Goal: Task Accomplishment & Management: Manage account settings

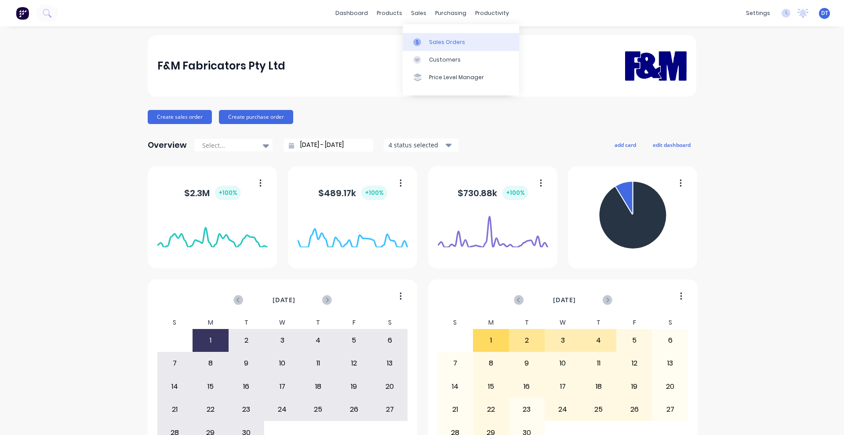
click at [425, 44] on div at bounding box center [419, 42] width 13 height 8
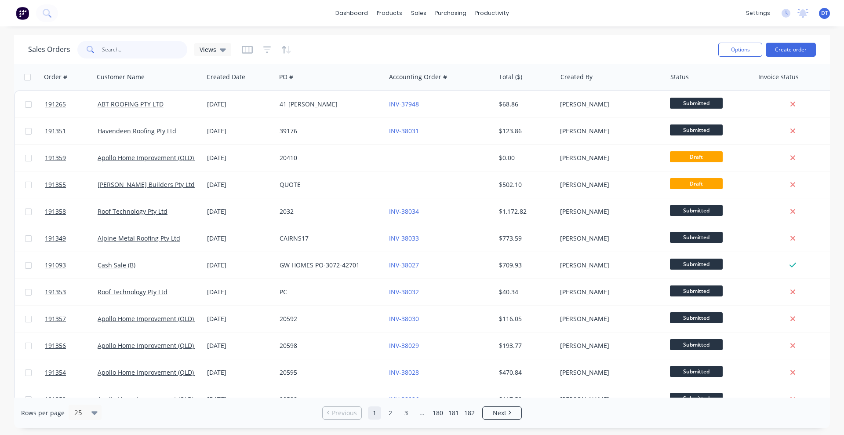
click at [105, 49] on input "text" at bounding box center [145, 50] width 86 height 18
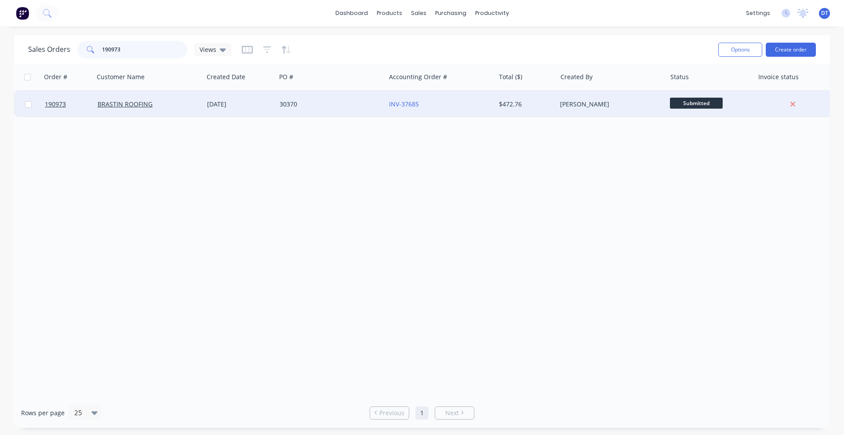
type input "190973"
click at [344, 111] on div "30370" at bounding box center [330, 104] width 109 height 26
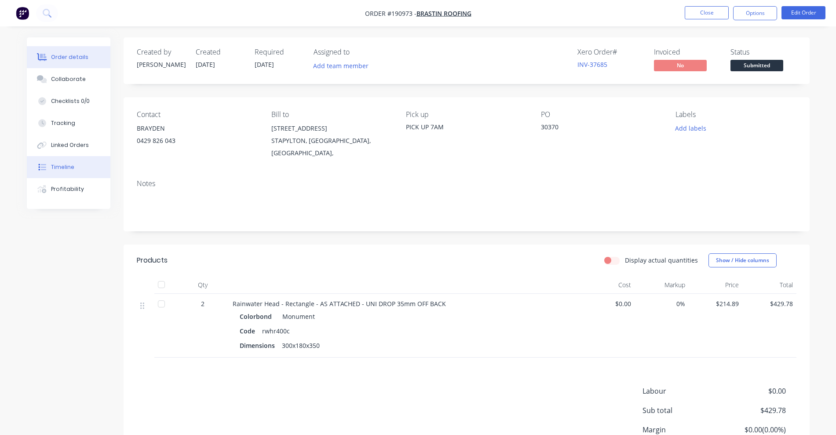
click at [60, 169] on div "Timeline" at bounding box center [62, 167] width 23 height 8
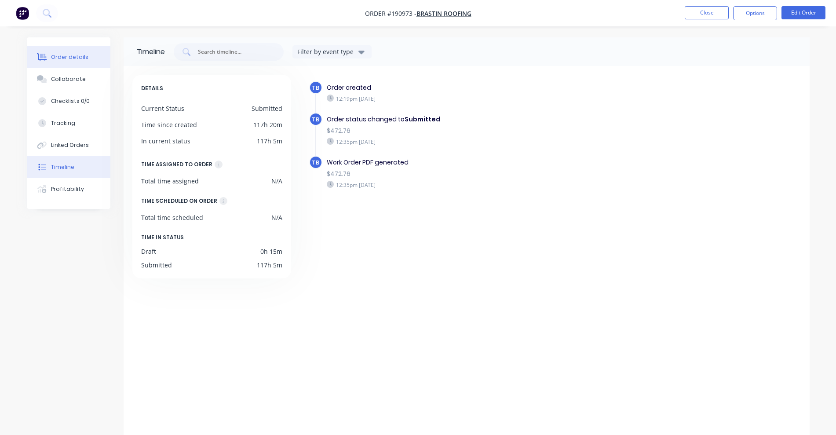
click at [62, 57] on div "Order details" at bounding box center [69, 57] width 37 height 8
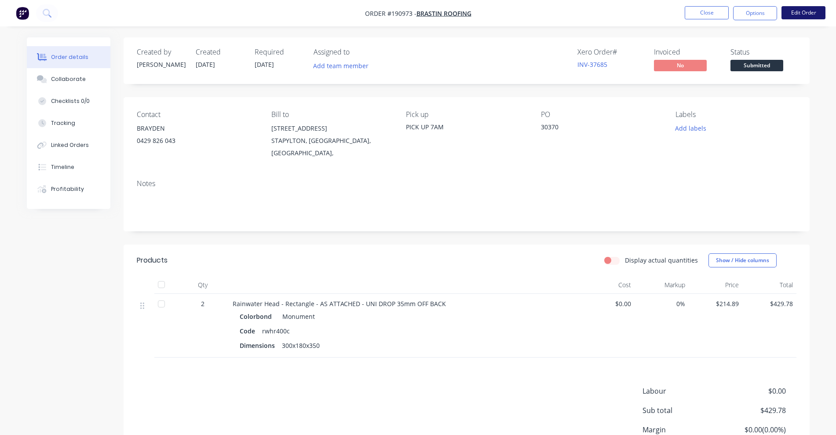
click at [804, 10] on button "Edit Order" at bounding box center [803, 12] width 44 height 13
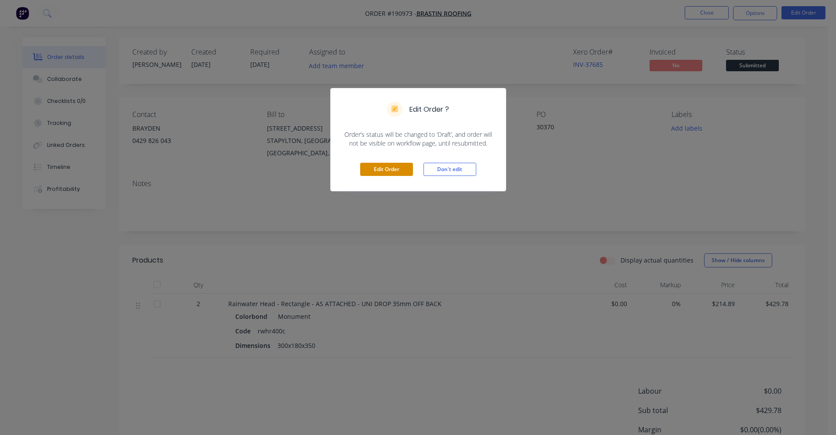
click at [374, 167] on button "Edit Order" at bounding box center [386, 169] width 53 height 13
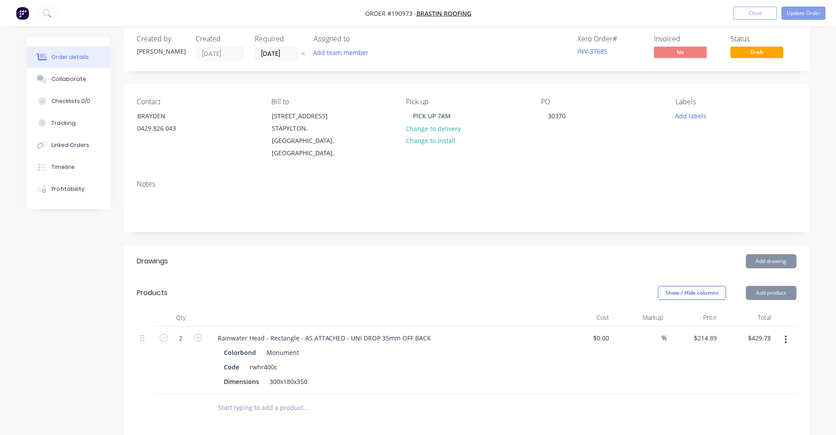
scroll to position [110, 0]
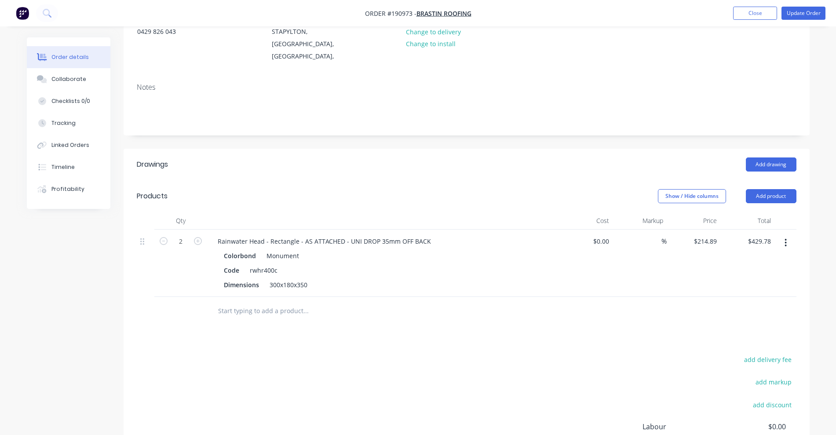
click at [276, 303] on input "text" at bounding box center [306, 311] width 176 height 18
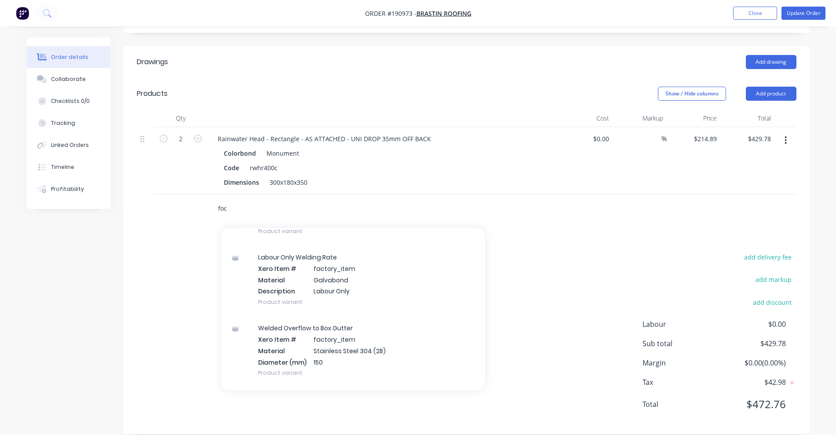
scroll to position [165, 0]
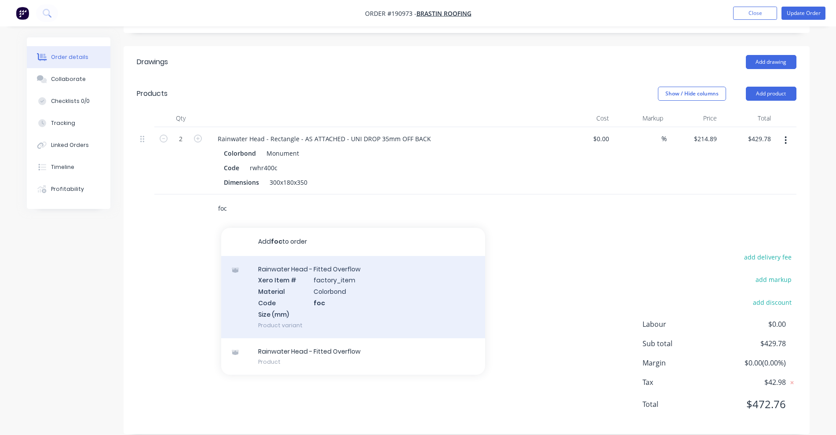
type input "foc"
click at [349, 288] on div "Rainwater Head - Fitted Overflow Xero Item # factory_item Material Colorbond Co…" at bounding box center [353, 297] width 264 height 82
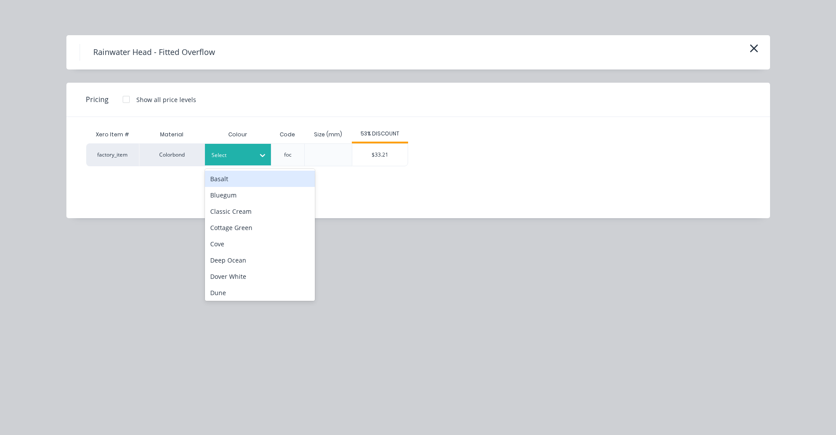
click at [250, 158] on div at bounding box center [232, 155] width 40 height 10
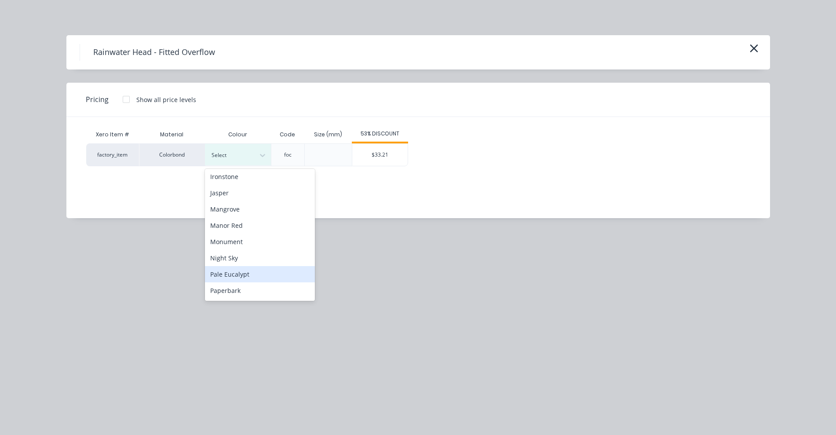
scroll to position [220, 0]
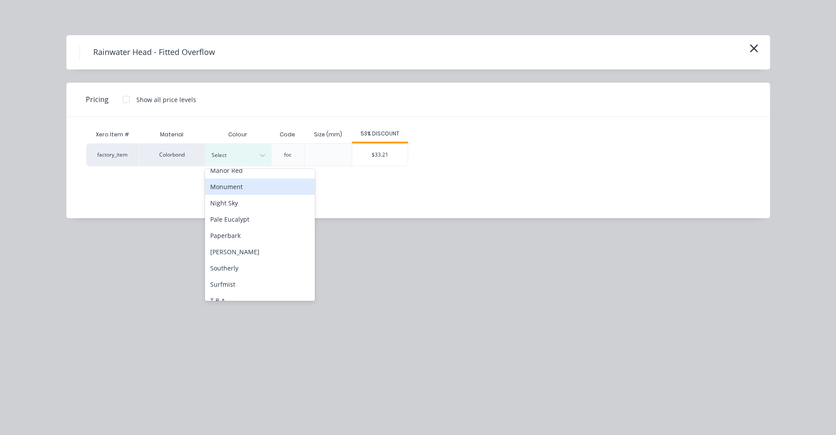
click at [242, 182] on div "Monument" at bounding box center [260, 187] width 110 height 16
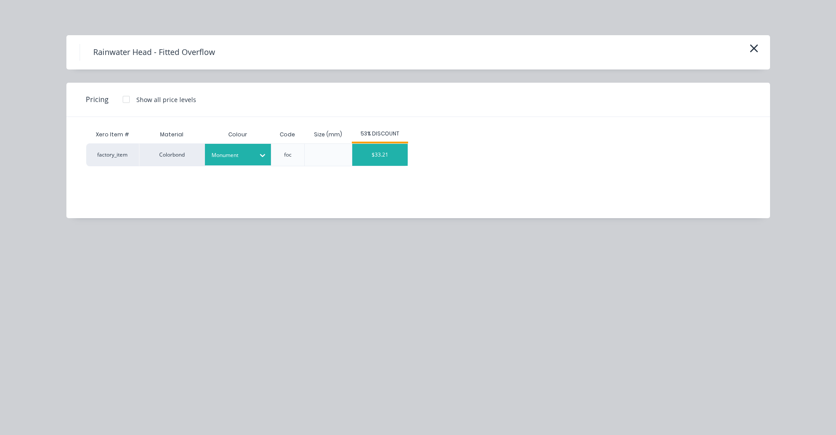
click at [398, 145] on div "$33.21" at bounding box center [379, 155] width 55 height 22
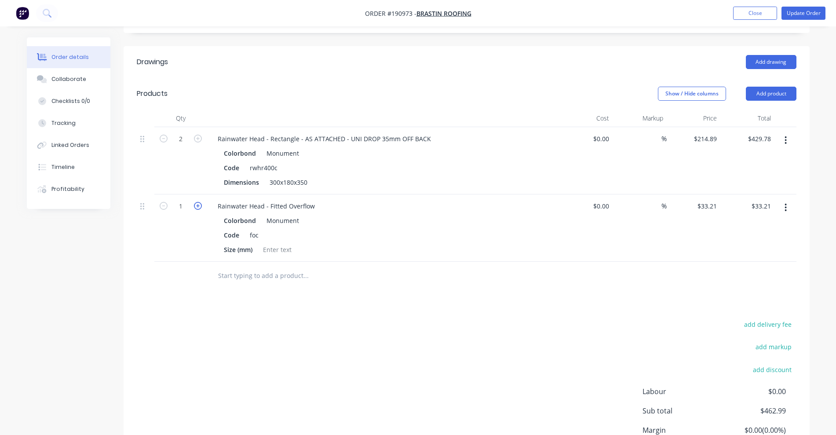
click at [199, 202] on icon "button" at bounding box center [198, 206] width 8 height 8
type input "2"
type input "$66.42"
click at [199, 202] on icon "button" at bounding box center [198, 206] width 8 height 8
type input "3"
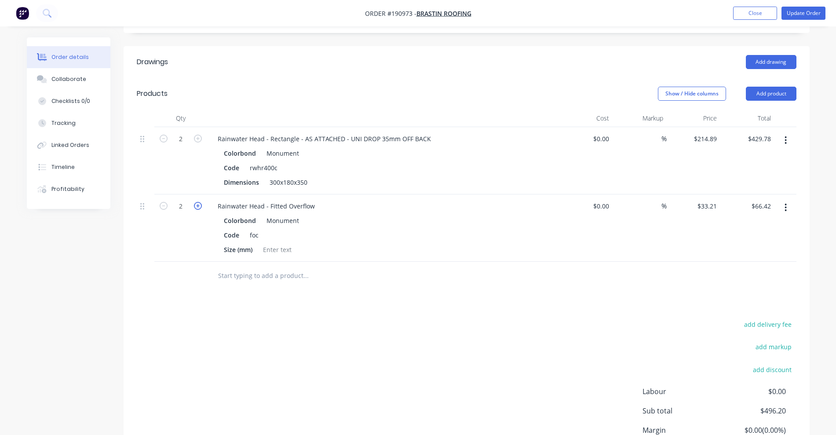
type input "$99.63"
click at [199, 202] on icon "button" at bounding box center [198, 206] width 8 height 8
type input "4"
type input "$132.84"
click at [807, 13] on button "Update Order" at bounding box center [803, 13] width 44 height 13
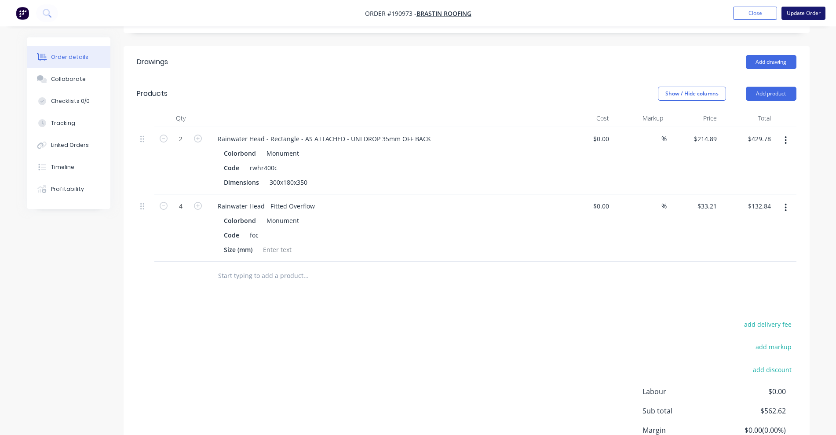
scroll to position [0, 0]
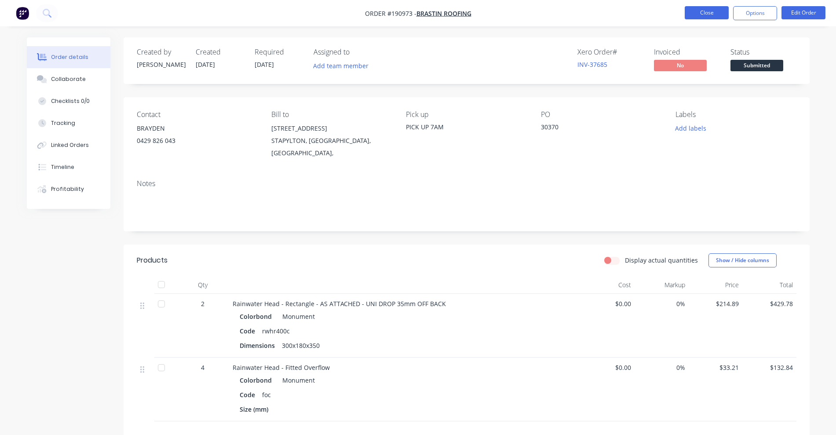
click at [712, 13] on button "Close" at bounding box center [707, 12] width 44 height 13
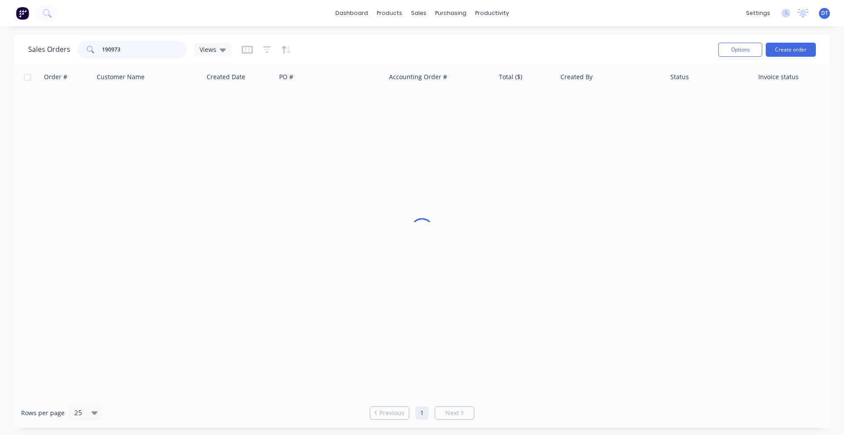
drag, startPoint x: 126, startPoint y: 47, endPoint x: 86, endPoint y: 53, distance: 40.5
click at [86, 53] on div "190973" at bounding box center [132, 50] width 110 height 18
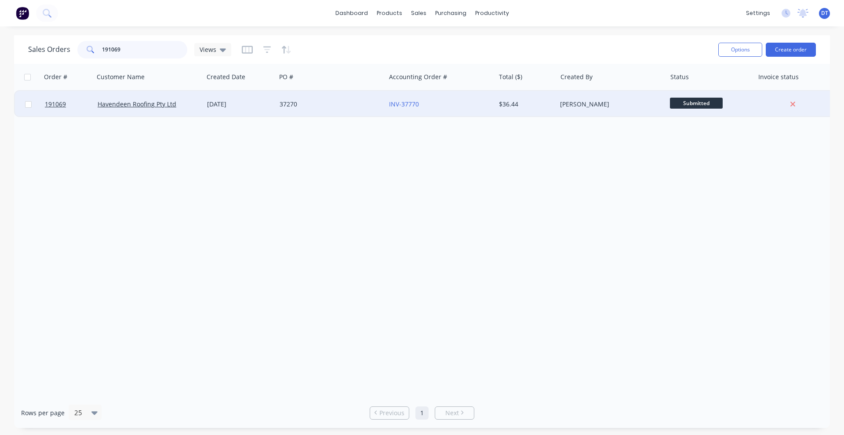
type input "191069"
click at [339, 101] on div "37270" at bounding box center [329, 104] width 98 height 9
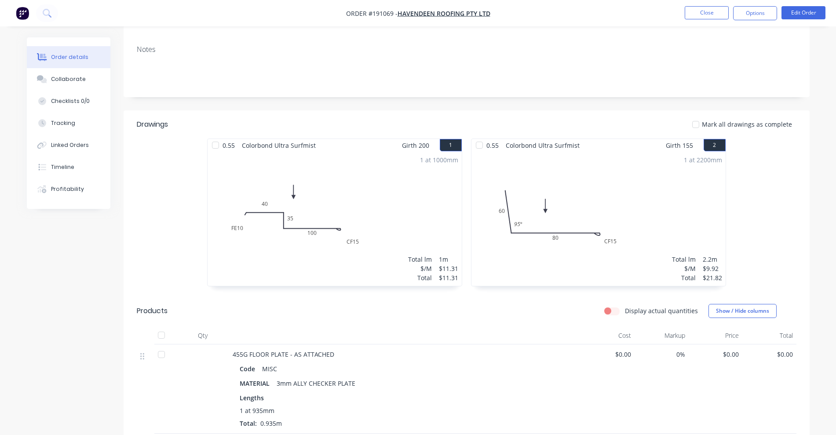
scroll to position [269, 0]
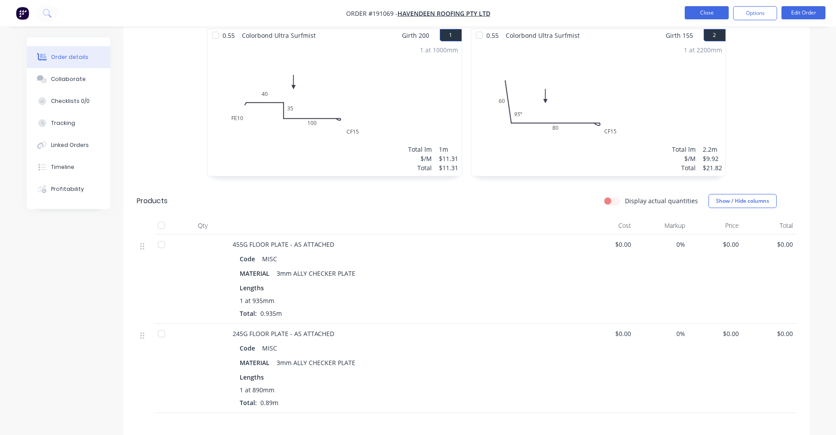
click at [705, 16] on button "Close" at bounding box center [707, 12] width 44 height 13
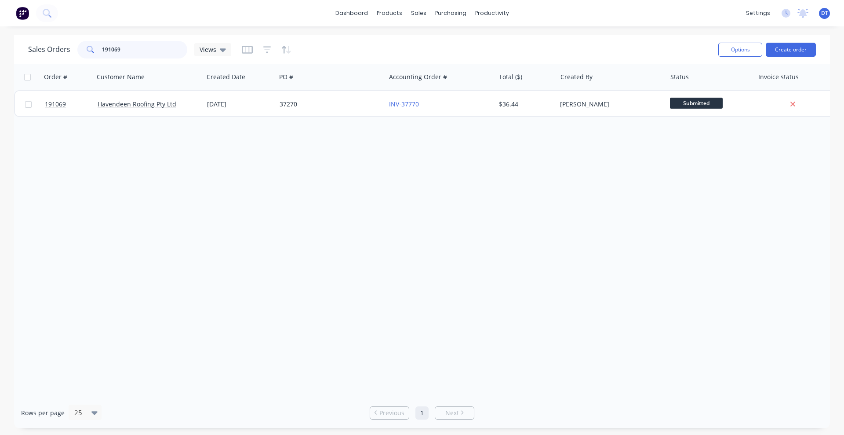
drag, startPoint x: 127, startPoint y: 51, endPoint x: 85, endPoint y: 51, distance: 41.8
click at [85, 51] on div "191069" at bounding box center [132, 50] width 110 height 18
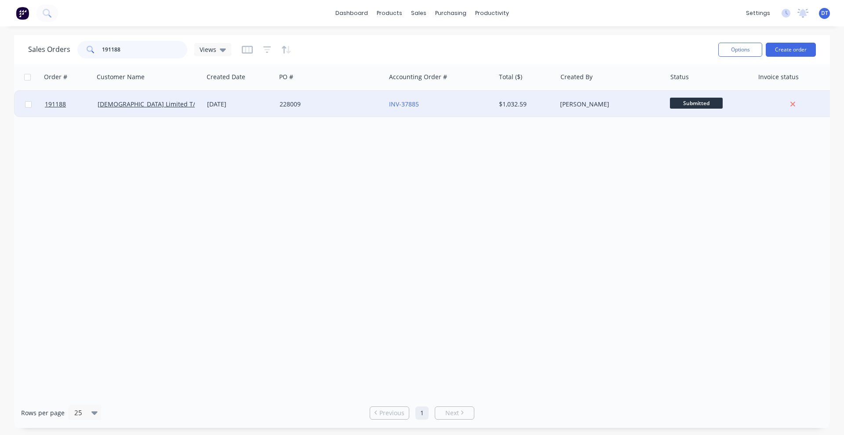
type input "191188"
click at [366, 109] on div "228009" at bounding box center [330, 104] width 109 height 26
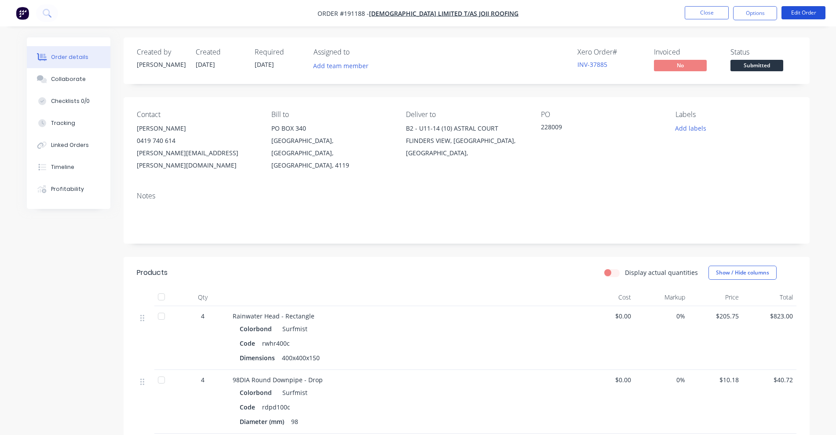
click at [816, 13] on button "Edit Order" at bounding box center [803, 12] width 44 height 13
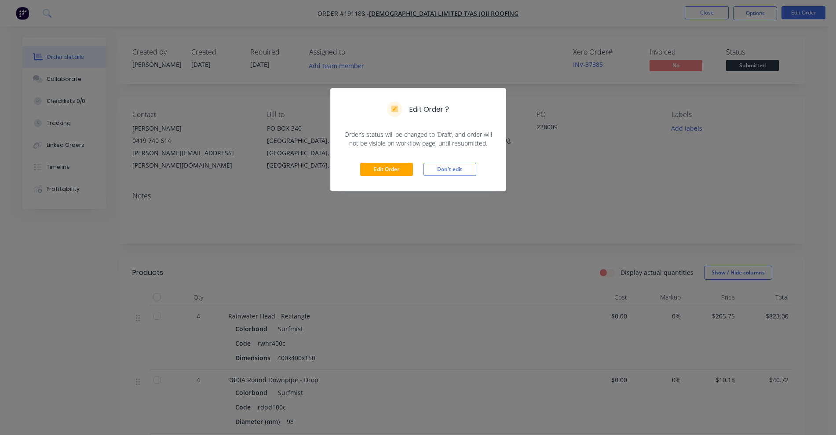
click at [387, 179] on div "Edit Order Don't edit" at bounding box center [418, 169] width 175 height 43
click at [385, 175] on button "Edit Order" at bounding box center [386, 169] width 53 height 13
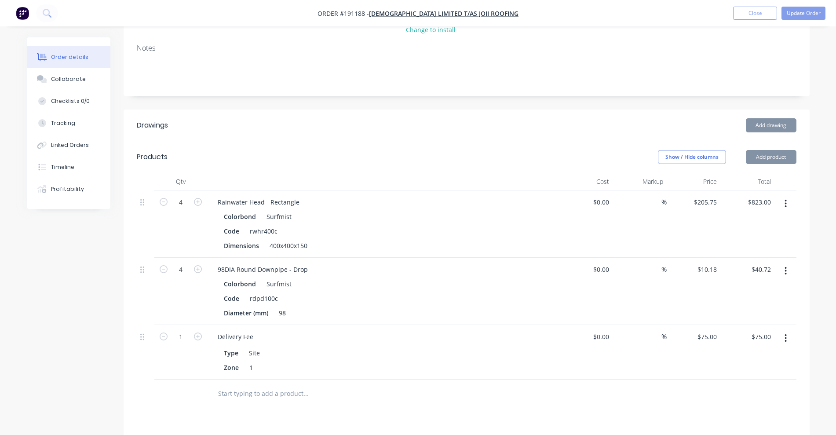
scroll to position [220, 0]
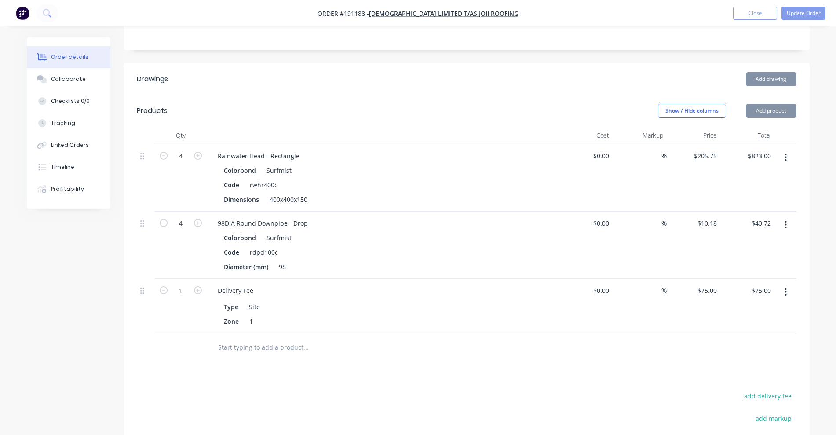
click at [784, 217] on button "button" at bounding box center [785, 225] width 21 height 16
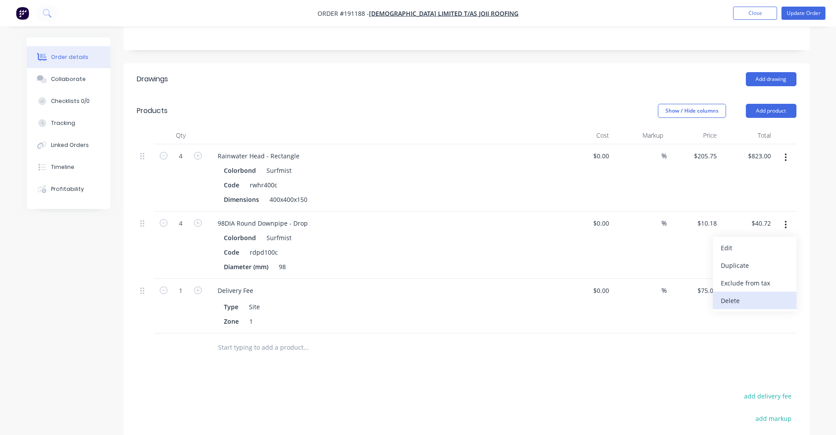
click at [747, 294] on div "Delete" at bounding box center [755, 300] width 68 height 13
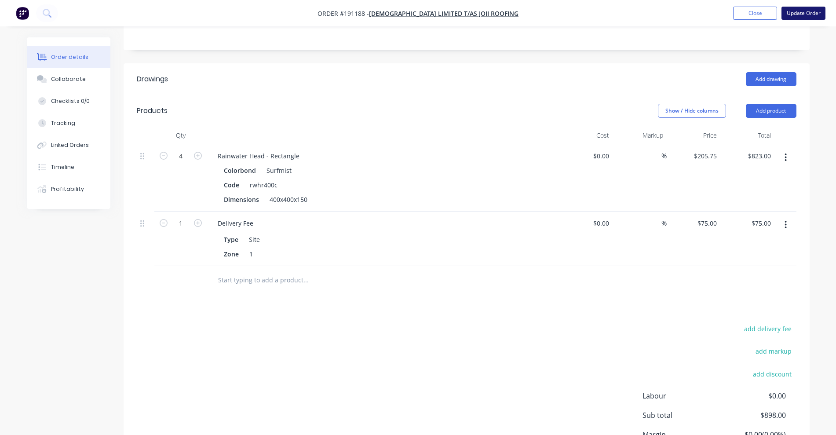
click at [799, 16] on button "Update Order" at bounding box center [803, 13] width 44 height 13
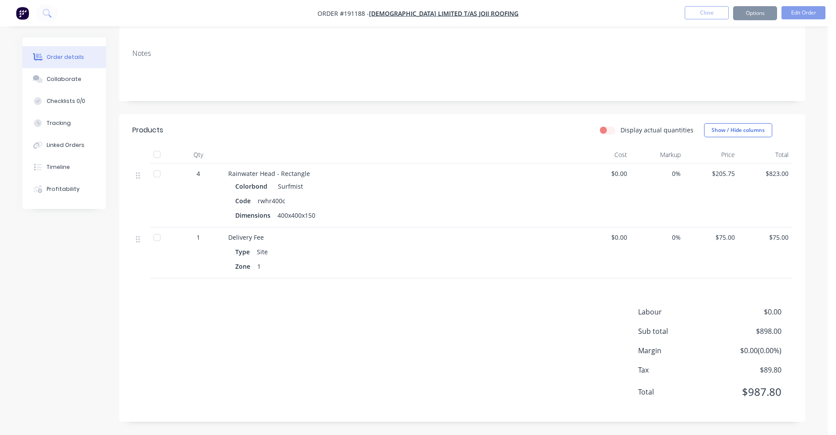
scroll to position [0, 0]
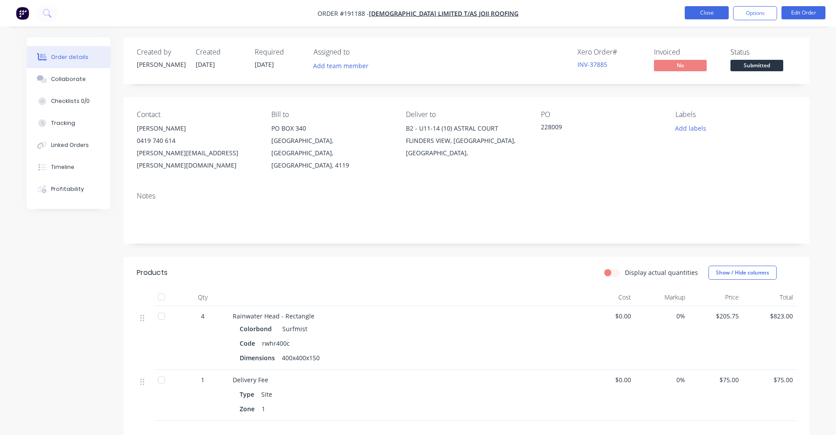
click at [719, 16] on button "Close" at bounding box center [707, 12] width 44 height 13
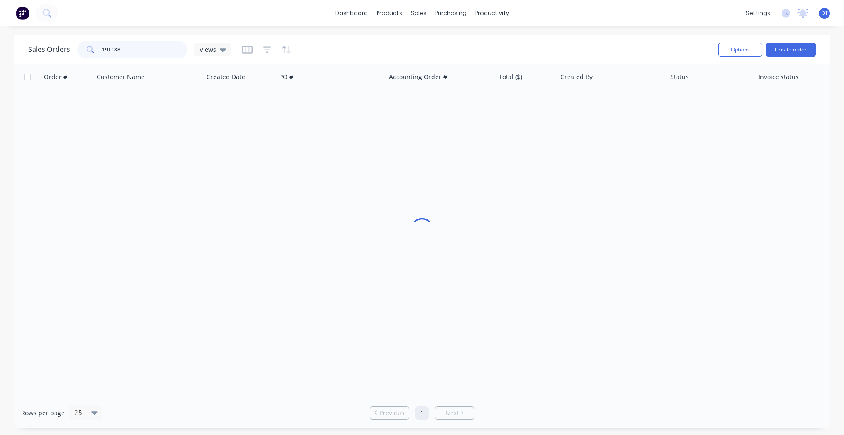
drag, startPoint x: 128, startPoint y: 52, endPoint x: 53, endPoint y: 54, distance: 74.8
click at [53, 54] on div "Sales Orders 191188 Views" at bounding box center [129, 50] width 203 height 18
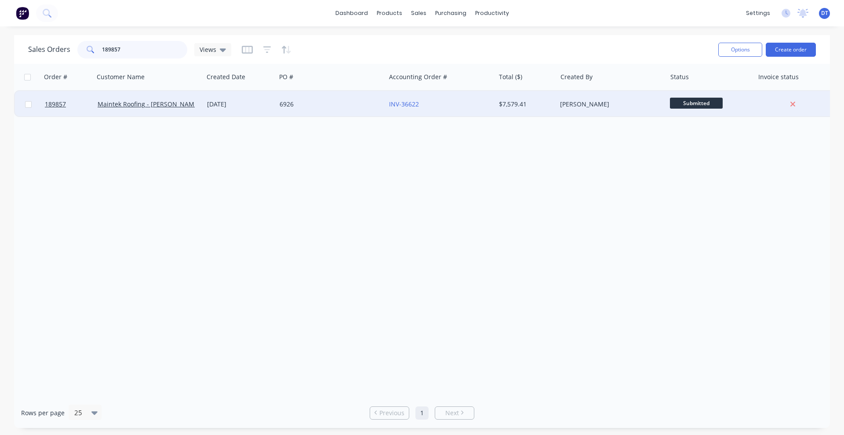
type input "189857"
click at [329, 107] on div "6926" at bounding box center [329, 104] width 98 height 9
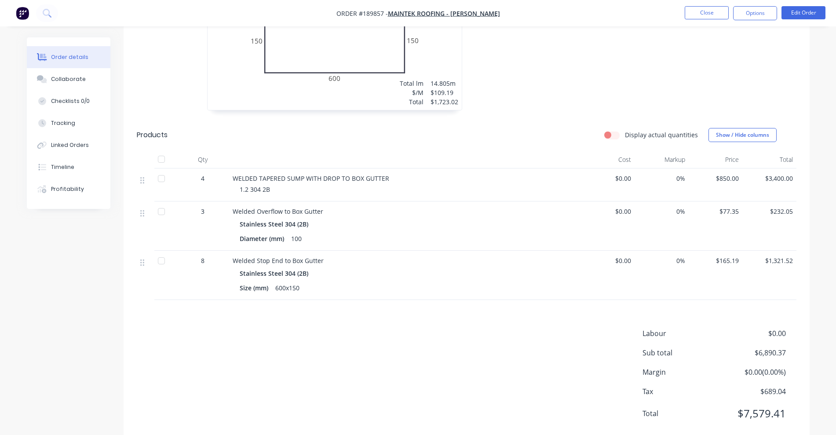
scroll to position [478, 0]
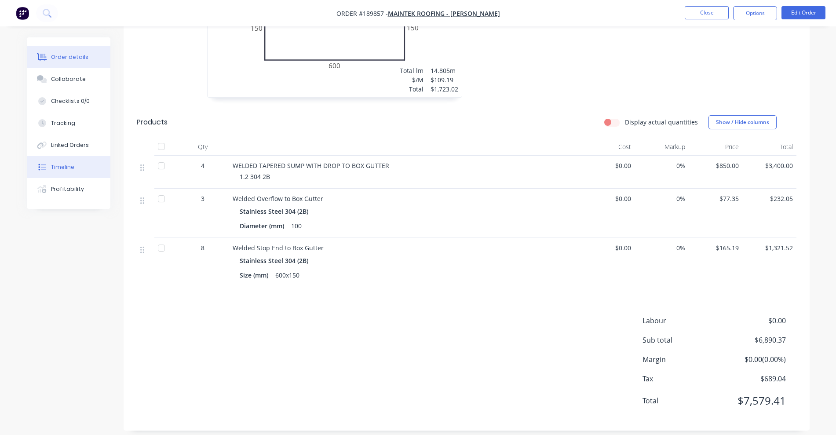
click at [54, 164] on div "Timeline" at bounding box center [62, 167] width 23 height 8
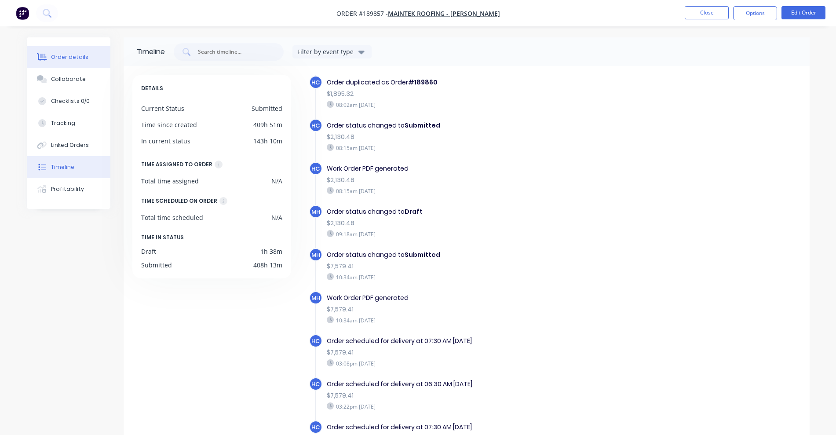
click at [48, 61] on div at bounding box center [42, 57] width 13 height 8
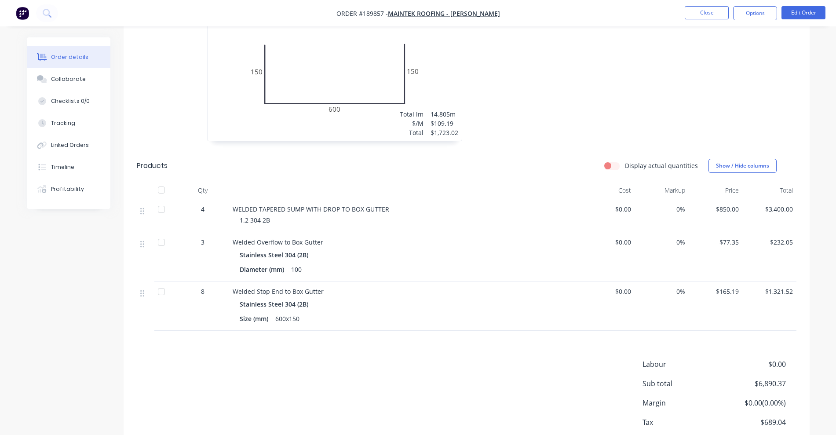
scroll to position [478, 0]
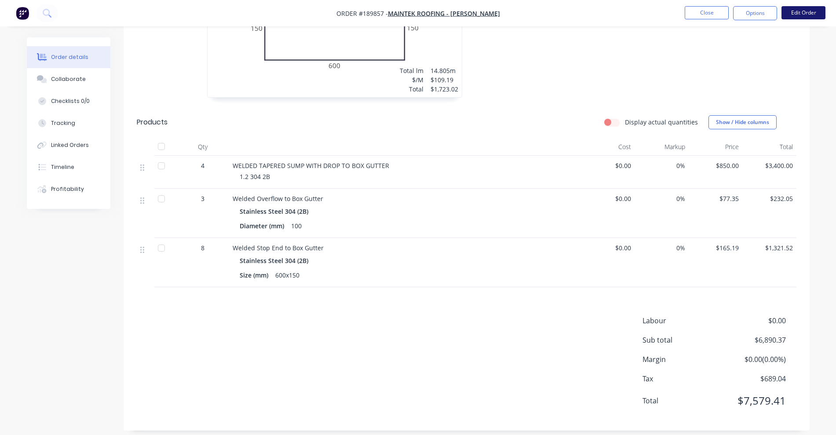
click at [806, 7] on button "Edit Order" at bounding box center [803, 12] width 44 height 13
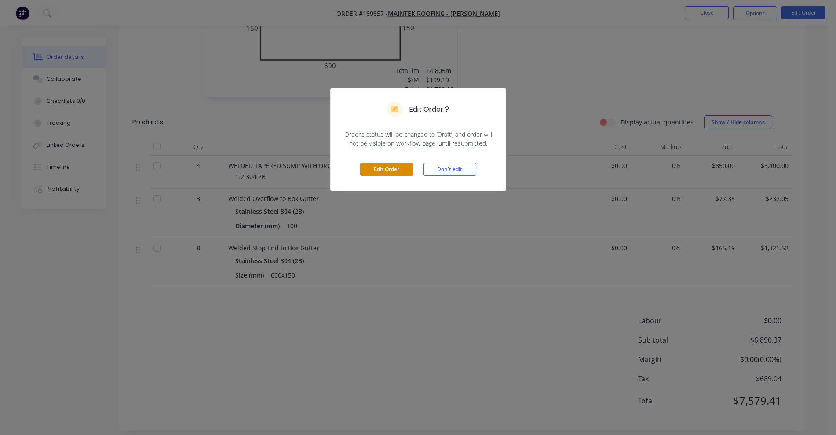
click at [377, 166] on button "Edit Order" at bounding box center [386, 169] width 53 height 13
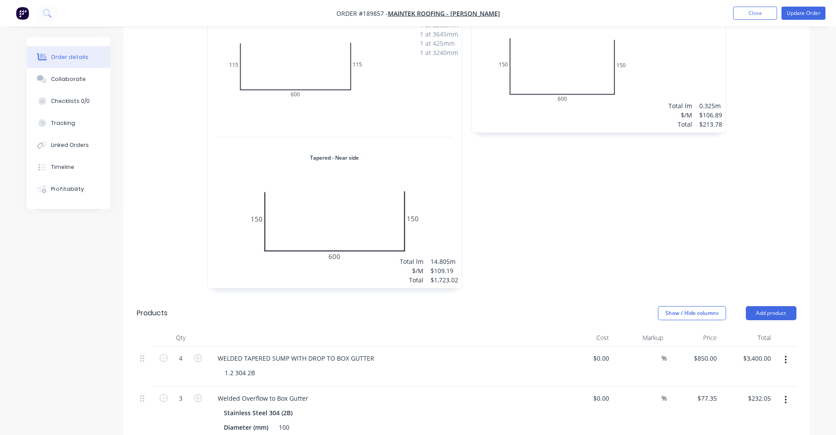
scroll to position [550, 0]
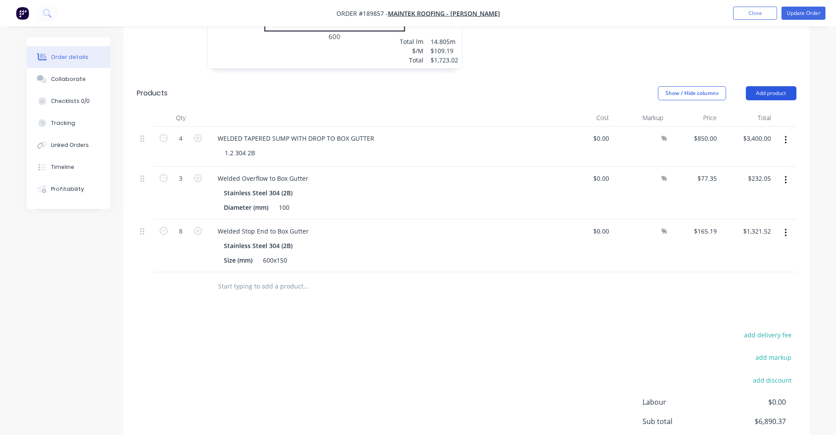
click at [777, 86] on button "Add product" at bounding box center [771, 93] width 51 height 14
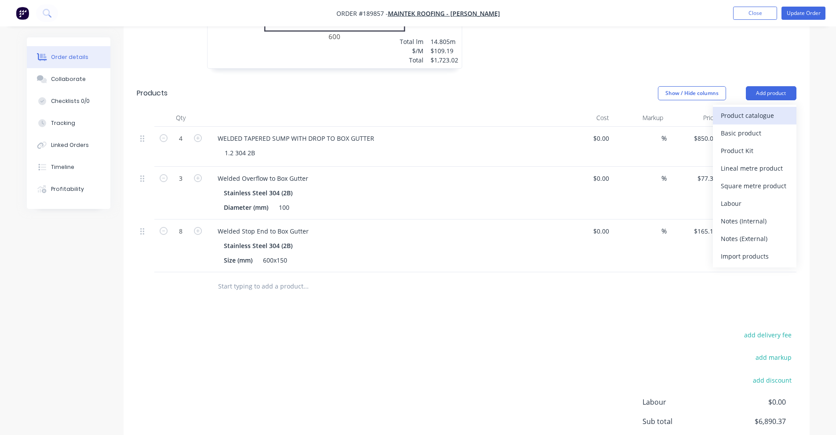
click at [743, 109] on div "Product catalogue" at bounding box center [755, 115] width 68 height 13
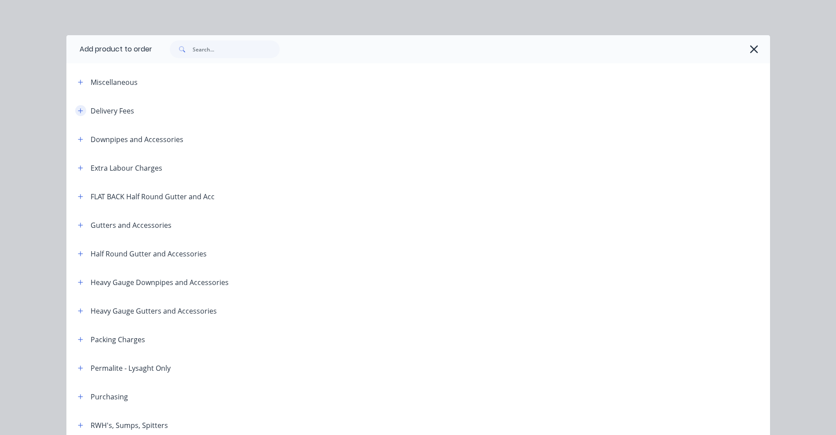
click at [78, 110] on icon "button" at bounding box center [80, 110] width 5 height 5
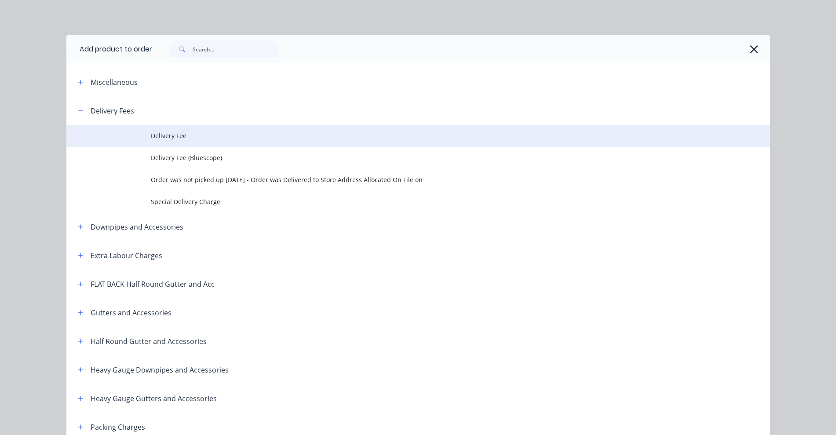
click at [198, 129] on td "Delivery Fee" at bounding box center [460, 136] width 619 height 22
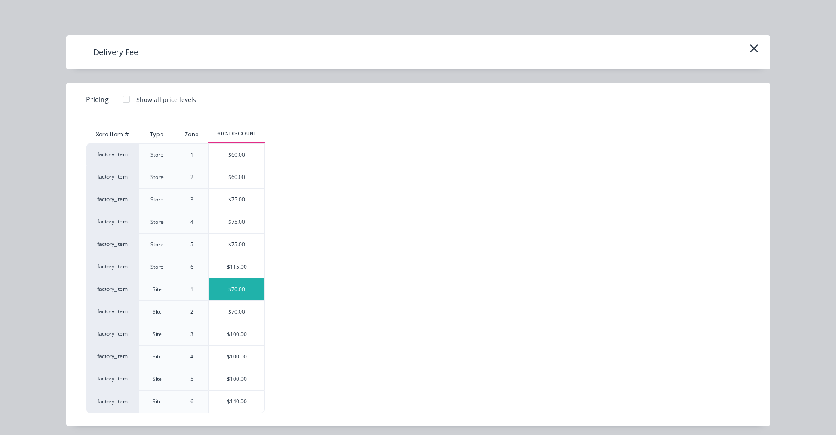
click at [247, 289] on div "$70.00" at bounding box center [236, 289] width 55 height 22
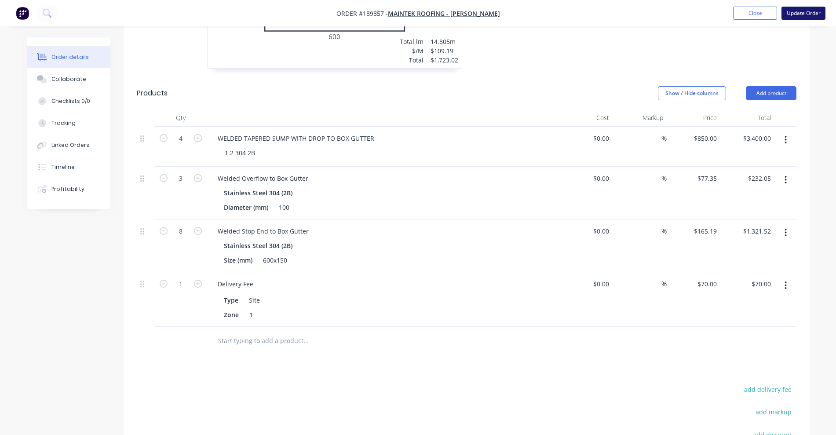
click at [818, 14] on button "Update Order" at bounding box center [803, 13] width 44 height 13
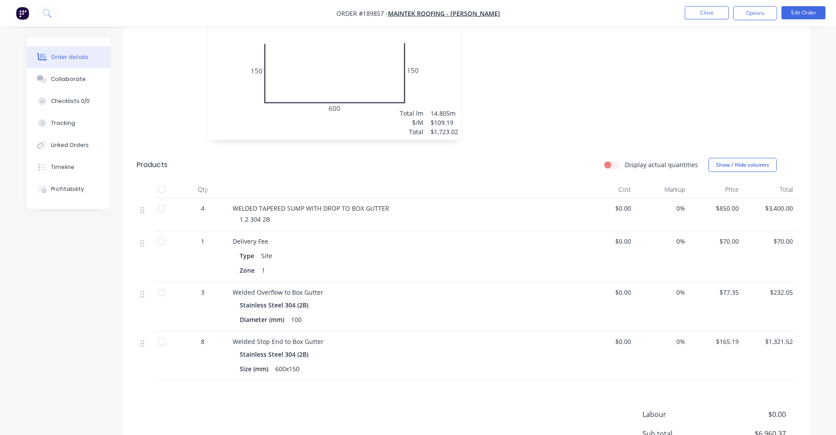
scroll to position [440, 0]
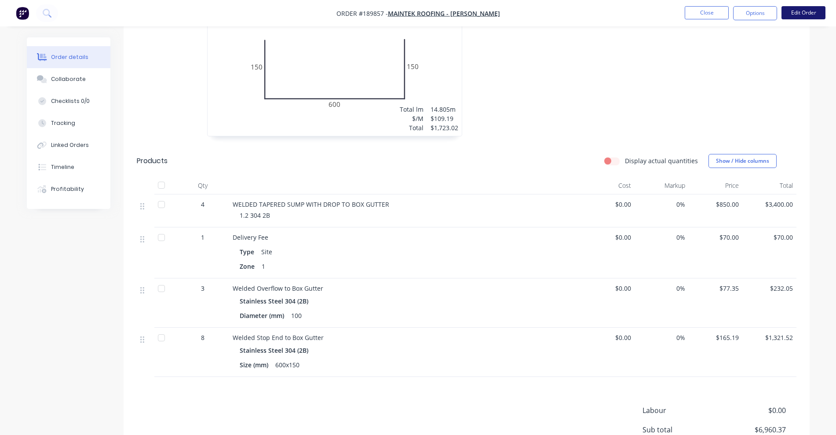
click at [802, 15] on button "Edit Order" at bounding box center [803, 12] width 44 height 13
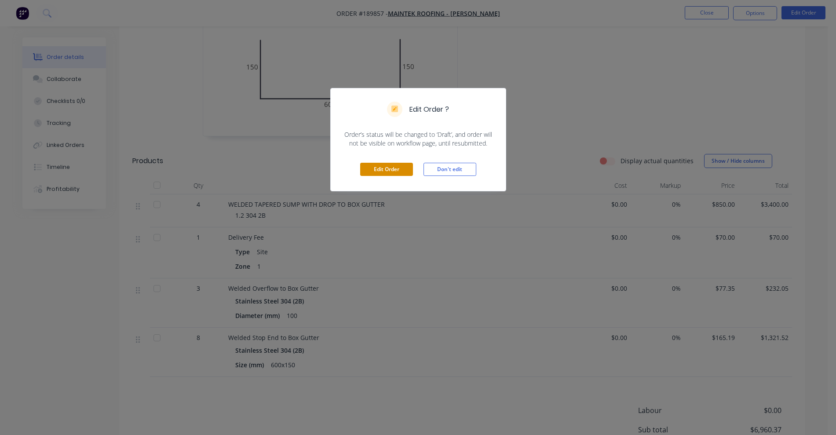
click at [381, 164] on button "Edit Order" at bounding box center [386, 169] width 53 height 13
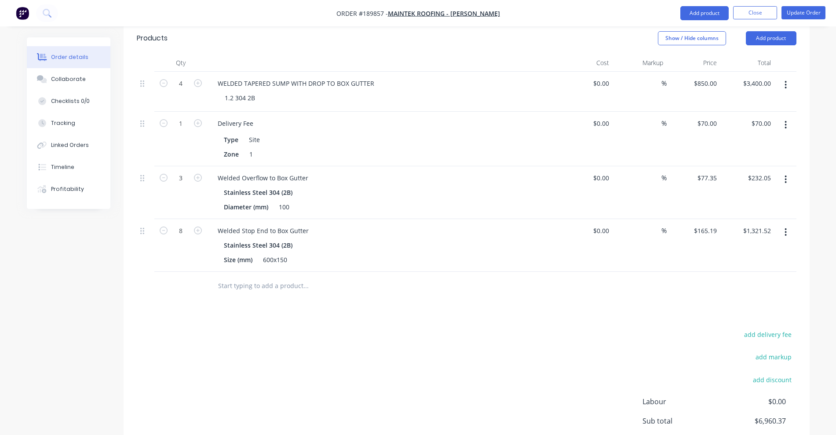
scroll to position [604, 0]
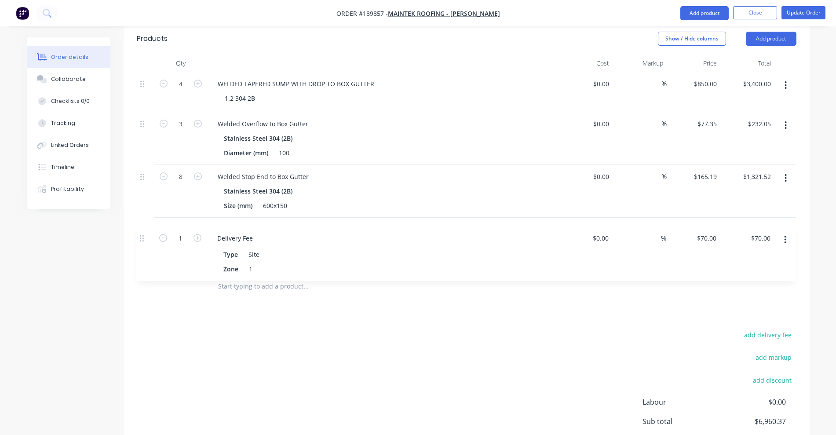
drag, startPoint x: 141, startPoint y: 90, endPoint x: 141, endPoint y: 254, distance: 164.5
click at [141, 254] on div "Qty Cost Markup Price Total 4 WELDED TAPERED SUMP WITH DROP TO BOX GUTTER 1.2 3…" at bounding box center [467, 178] width 686 height 246
click at [797, 16] on button "Update Order" at bounding box center [803, 12] width 44 height 13
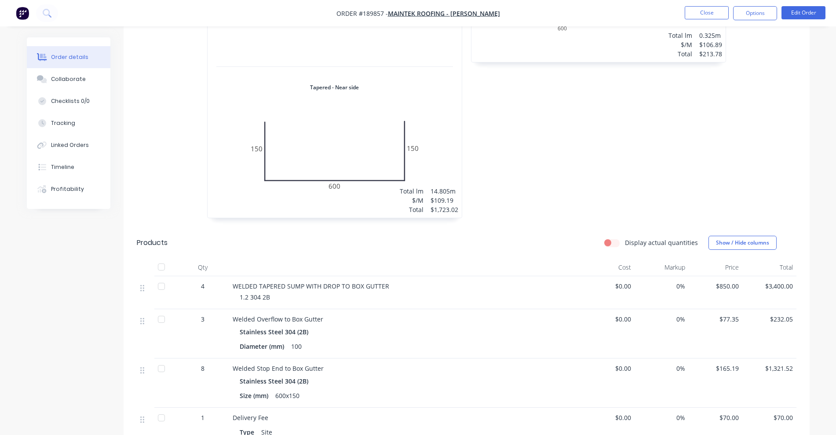
scroll to position [385, 0]
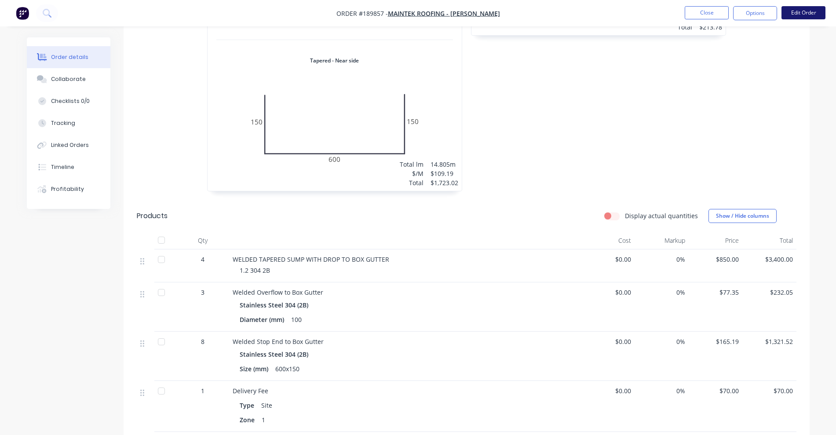
click at [806, 7] on button "Edit Order" at bounding box center [803, 12] width 44 height 13
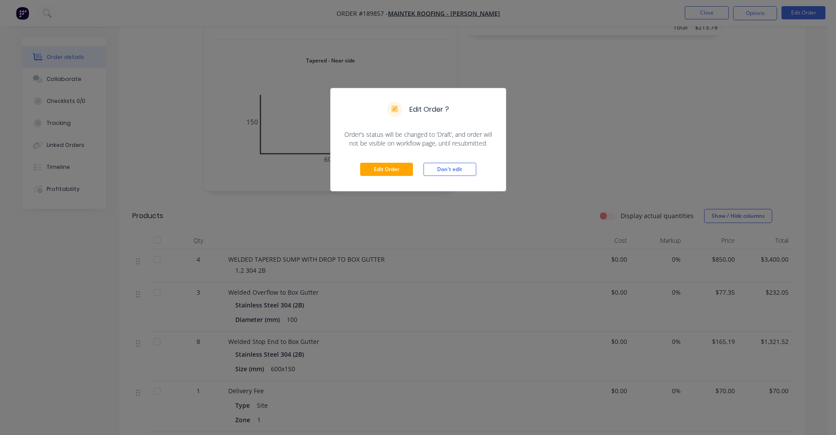
click at [398, 161] on div "Edit Order Don't edit" at bounding box center [418, 169] width 175 height 43
click at [379, 165] on button "Edit Order" at bounding box center [386, 169] width 53 height 13
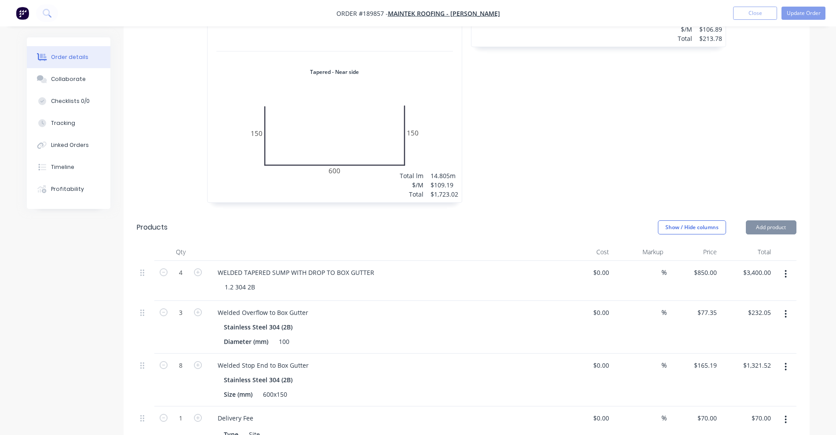
scroll to position [550, 0]
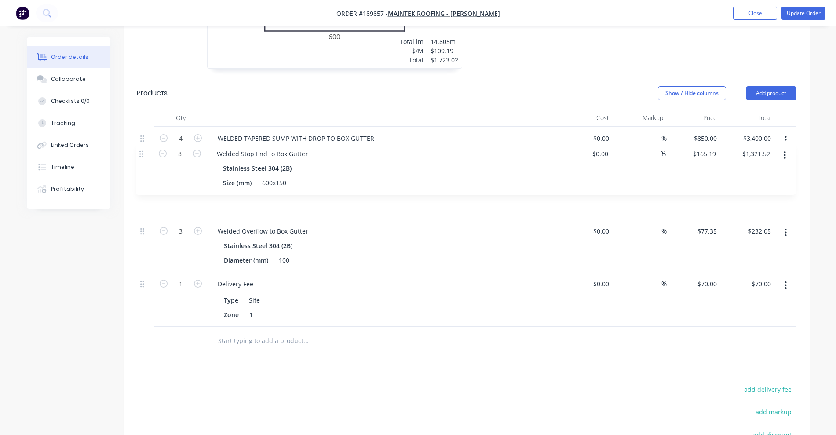
drag, startPoint x: 142, startPoint y: 197, endPoint x: 142, endPoint y: 147, distance: 49.3
click at [142, 147] on div "4 WELDED TAPERED SUMP WITH DROP TO BOX GUTTER 1.2 304 2B $0.00 $0.00 % $850.00 …" at bounding box center [467, 227] width 660 height 200
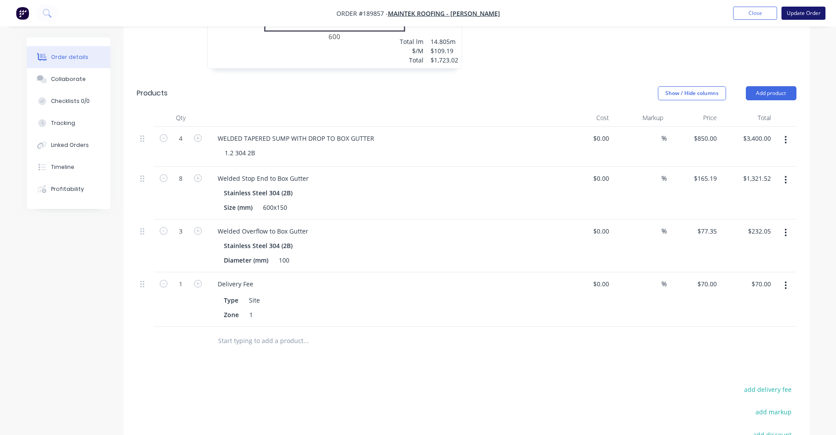
click at [806, 16] on button "Update Order" at bounding box center [803, 13] width 44 height 13
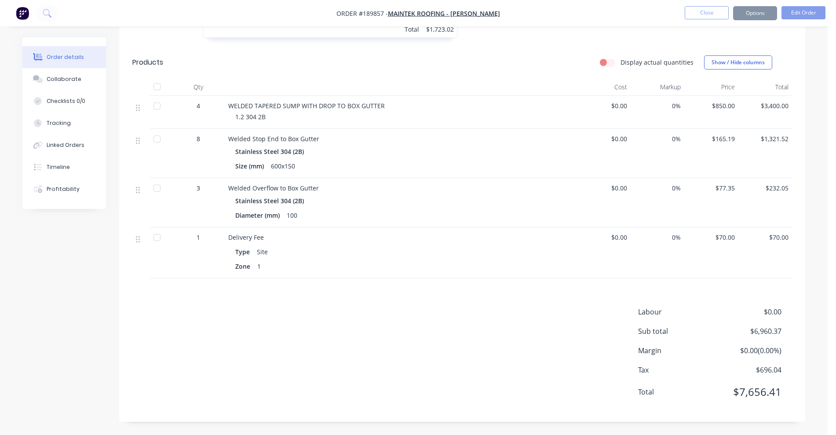
scroll to position [0, 0]
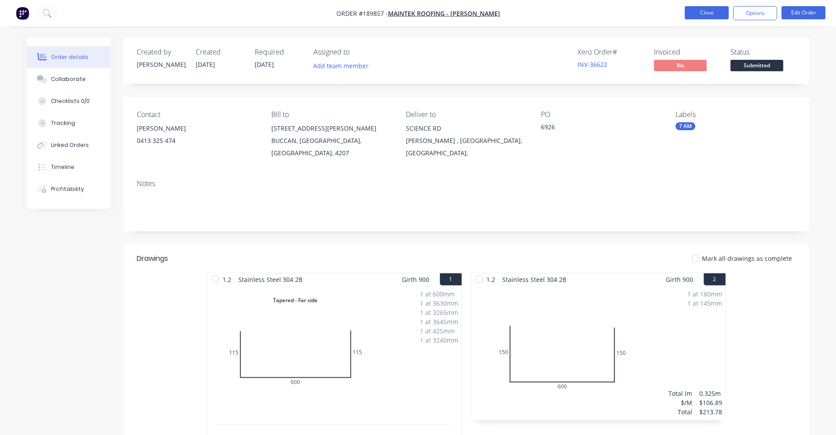
click at [715, 17] on button "Close" at bounding box center [707, 12] width 44 height 13
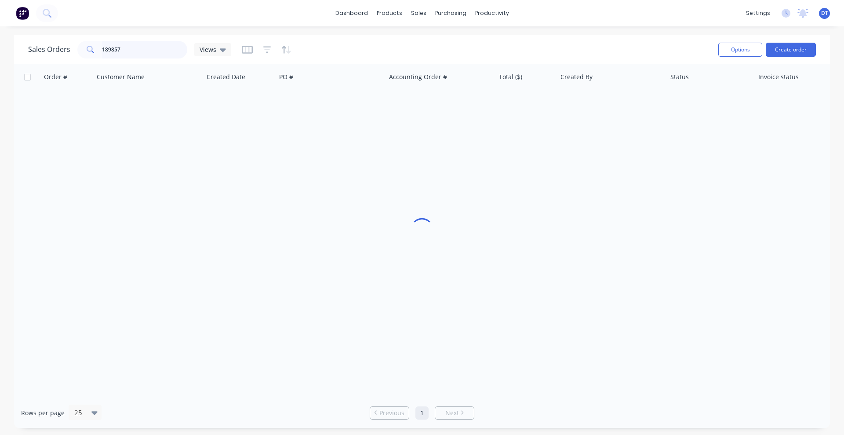
drag, startPoint x: 126, startPoint y: 43, endPoint x: 55, endPoint y: 38, distance: 71.9
click at [55, 39] on div "Sales Orders 189857 Views" at bounding box center [369, 50] width 683 height 22
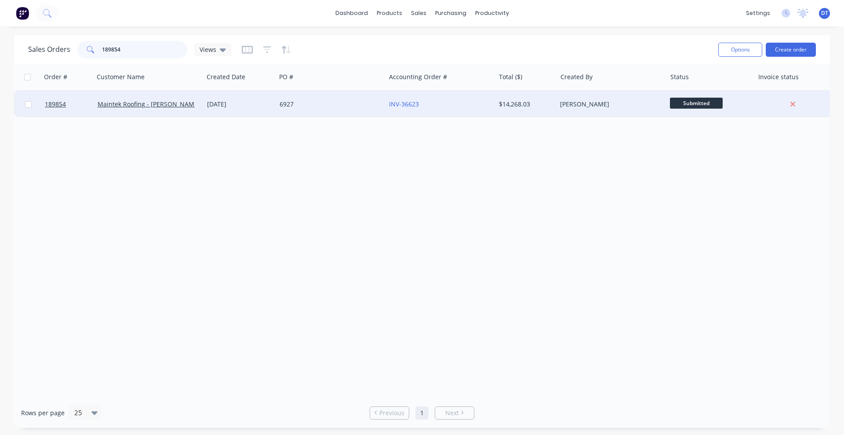
type input "189854"
click at [325, 112] on div "6927" at bounding box center [330, 104] width 109 height 26
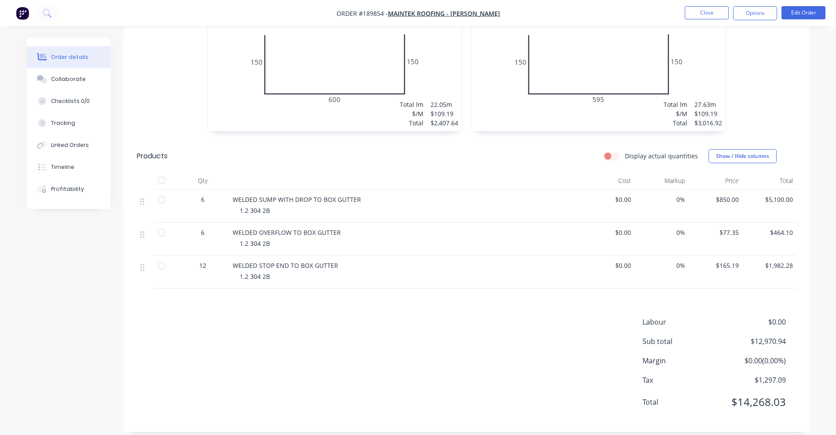
scroll to position [446, 0]
click at [801, 9] on button "Edit Order" at bounding box center [803, 12] width 44 height 13
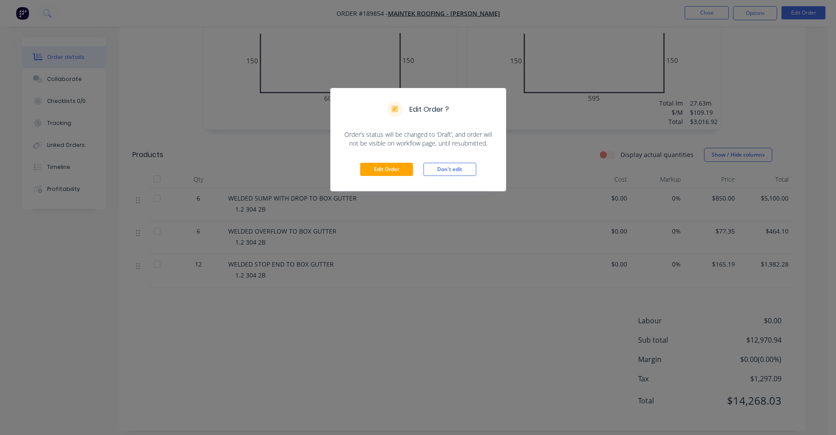
click at [447, 173] on button "Don't edit" at bounding box center [449, 169] width 53 height 13
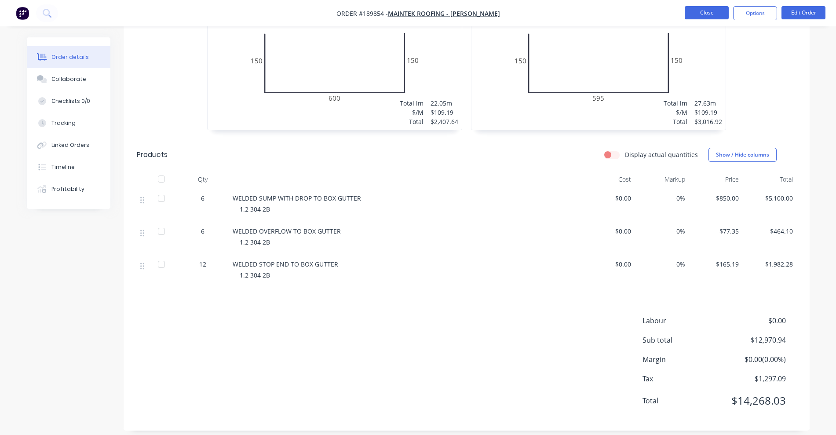
click at [715, 19] on button "Close" at bounding box center [707, 12] width 44 height 13
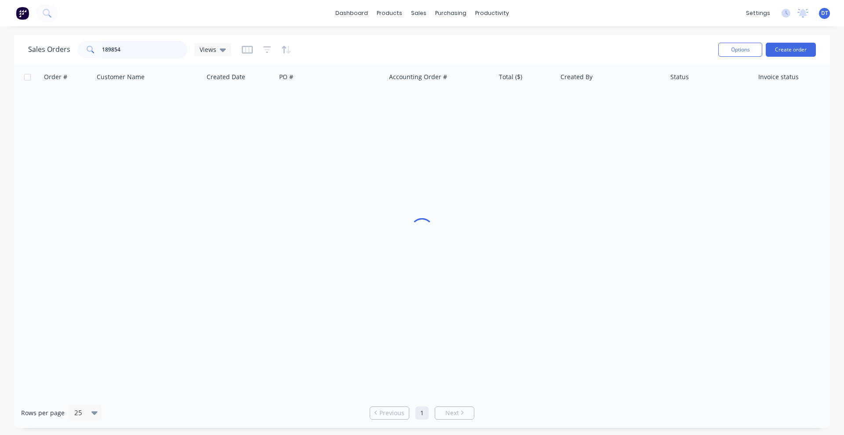
click at [76, 47] on div "Sales Orders 189854 Views" at bounding box center [129, 50] width 203 height 18
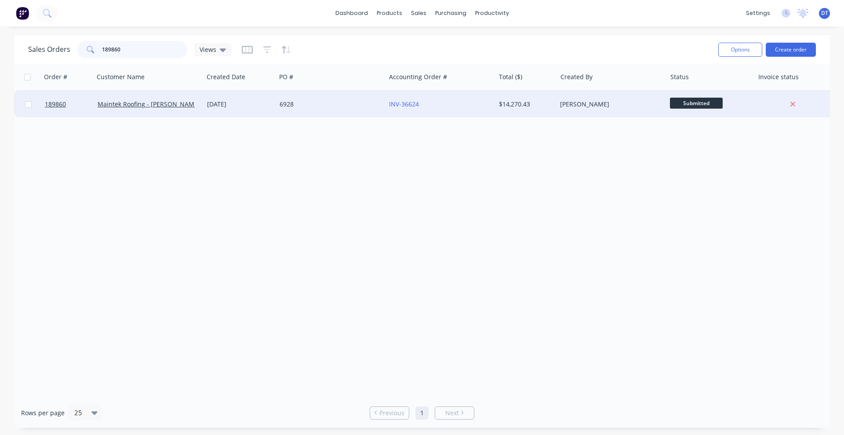
type input "189860"
click at [339, 107] on div "6928" at bounding box center [329, 104] width 98 height 9
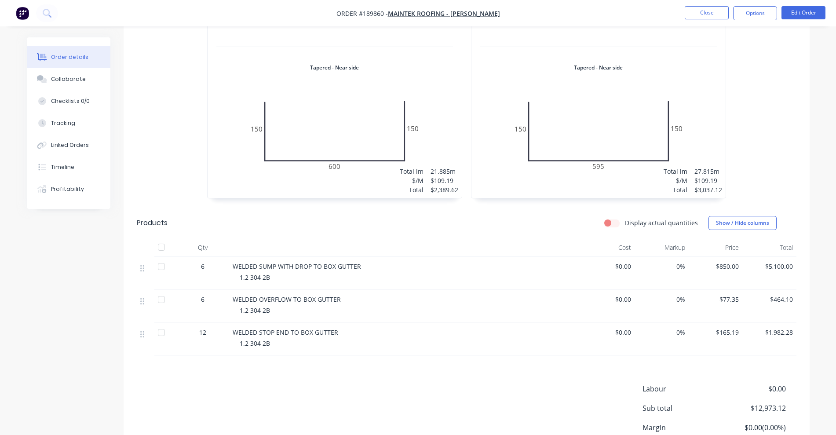
scroll to position [385, 0]
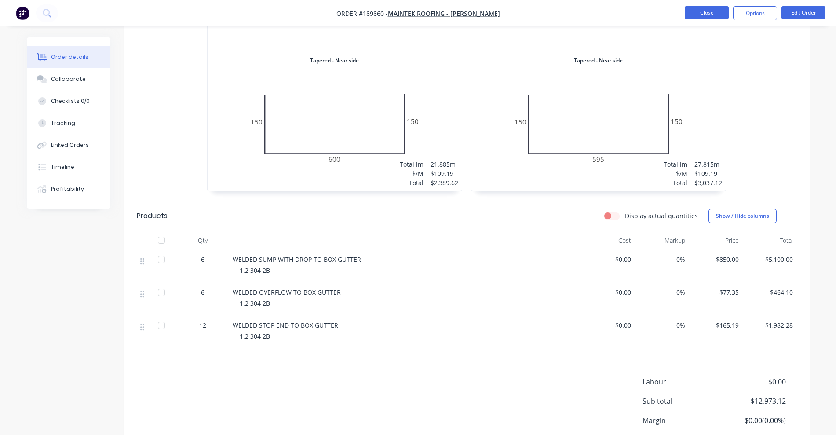
click at [708, 10] on button "Close" at bounding box center [707, 12] width 44 height 13
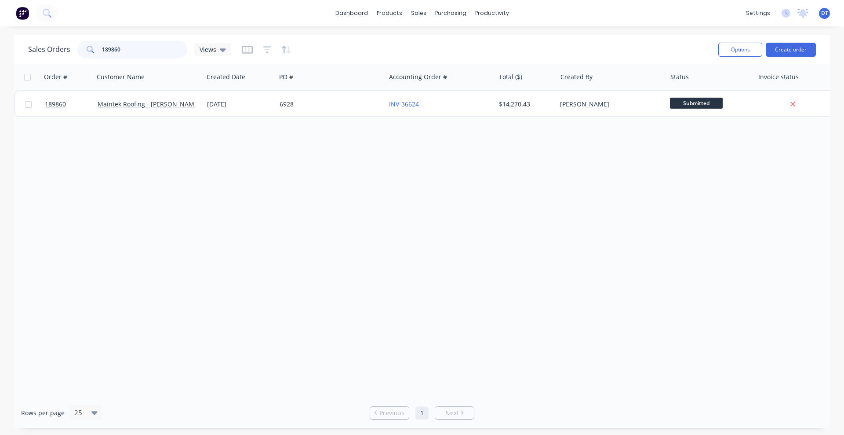
drag, startPoint x: 126, startPoint y: 50, endPoint x: 62, endPoint y: 44, distance: 64.0
click at [62, 44] on div "Sales Orders 189860 Views" at bounding box center [129, 50] width 203 height 18
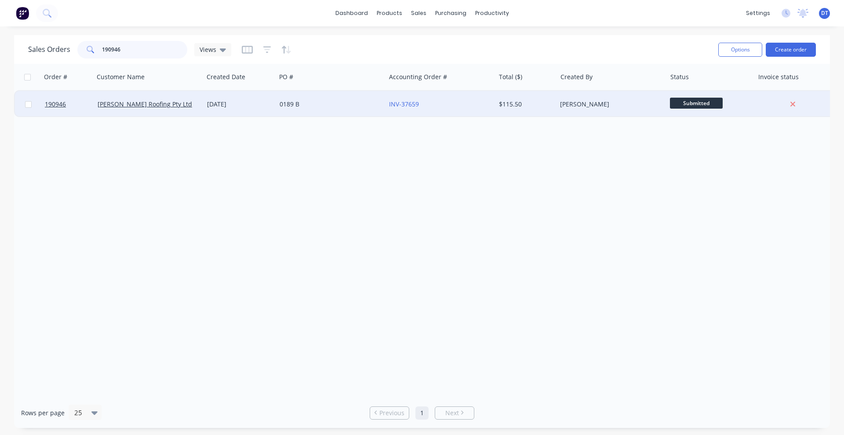
type input "190946"
click at [342, 108] on div "0189 B" at bounding box center [329, 104] width 98 height 9
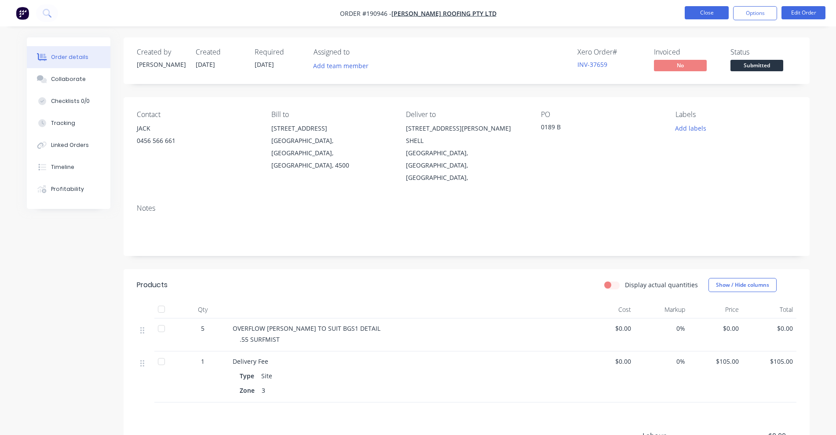
click at [695, 9] on button "Close" at bounding box center [707, 12] width 44 height 13
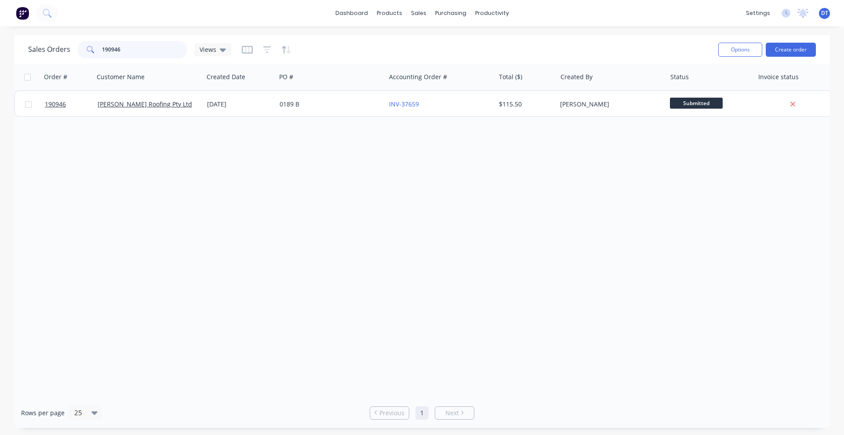
drag, startPoint x: 123, startPoint y: 47, endPoint x: 95, endPoint y: 44, distance: 28.3
click at [95, 44] on div "190946" at bounding box center [132, 50] width 110 height 18
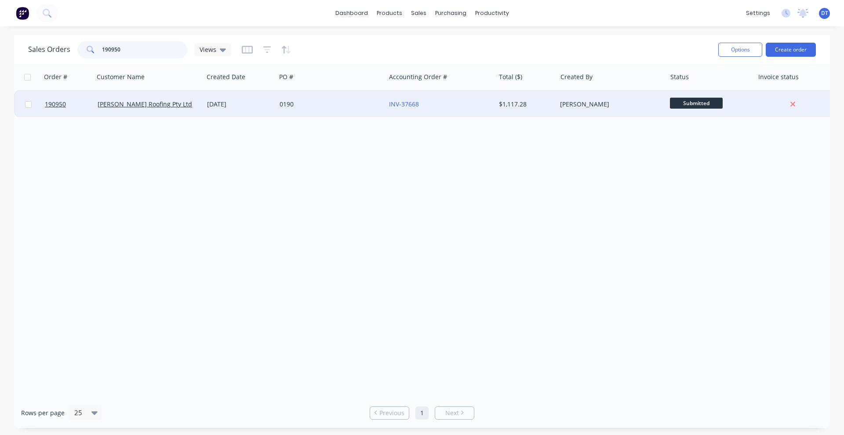
type input "190950"
click at [350, 109] on div "0190" at bounding box center [330, 104] width 109 height 26
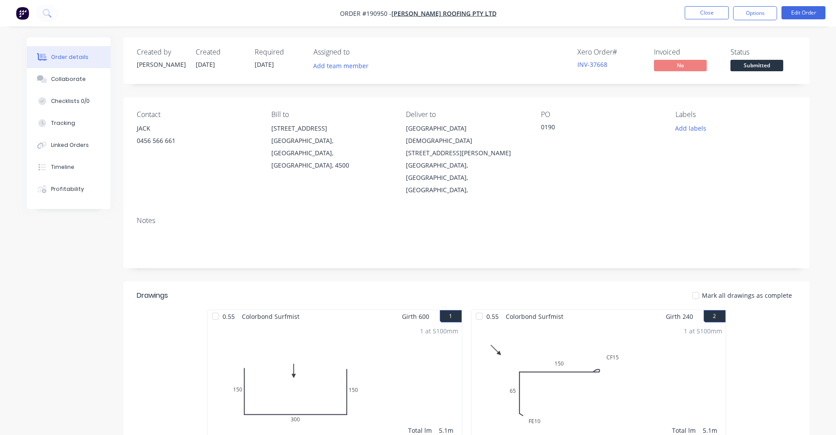
click at [783, 21] on nav "Order #190950 - [PERSON_NAME] Roofing Pty Ltd Close Options Edit Order" at bounding box center [418, 13] width 836 height 26
click at [791, 15] on button "Edit Order" at bounding box center [803, 12] width 44 height 13
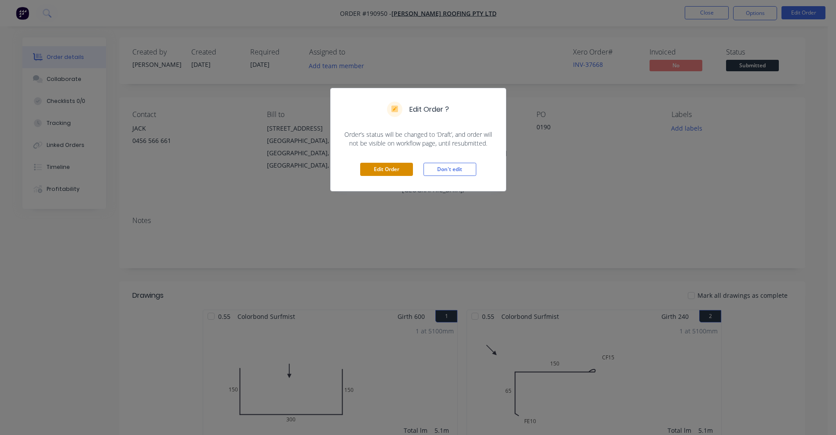
drag, startPoint x: 379, startPoint y: 161, endPoint x: 380, endPoint y: 168, distance: 6.2
click at [379, 165] on div "Edit Order Don't edit" at bounding box center [418, 169] width 175 height 43
click at [380, 167] on button "Edit Order" at bounding box center [386, 169] width 53 height 13
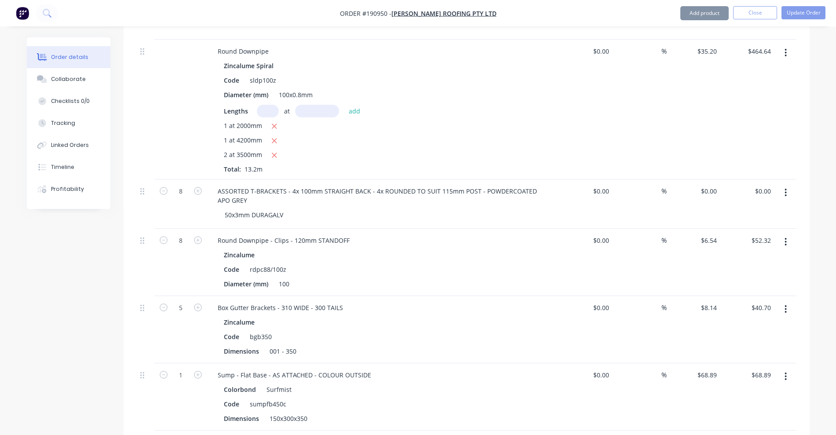
scroll to position [824, 0]
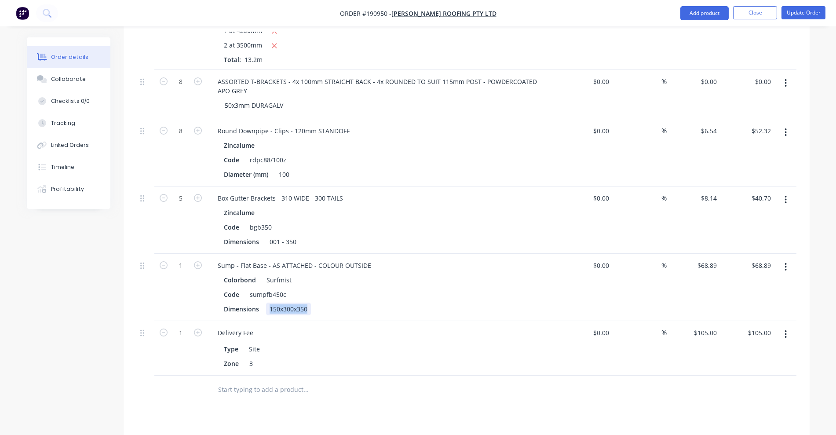
drag, startPoint x: 269, startPoint y: 272, endPoint x: 361, endPoint y: 272, distance: 91.5
click at [361, 303] on div "Dimensions 150x300x350" at bounding box center [381, 309] width 322 height 13
copy div "150x300x350"
click at [786, 263] on icon "button" at bounding box center [786, 267] width 2 height 8
click at [756, 284] on div "Edit" at bounding box center [755, 290] width 68 height 13
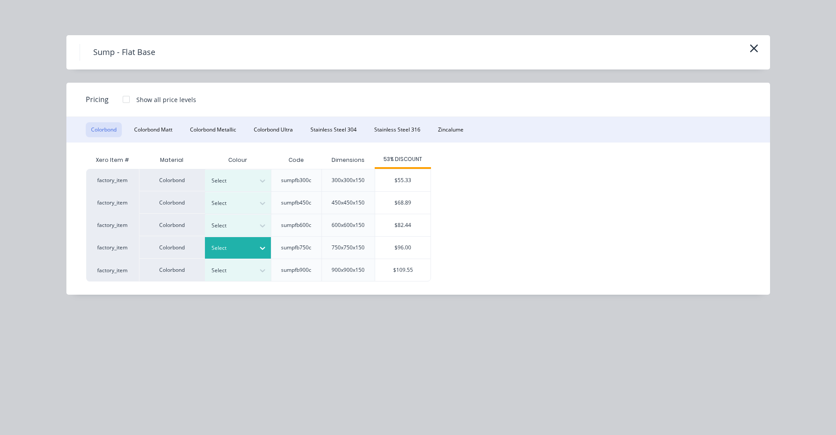
click at [240, 248] on div at bounding box center [232, 248] width 40 height 10
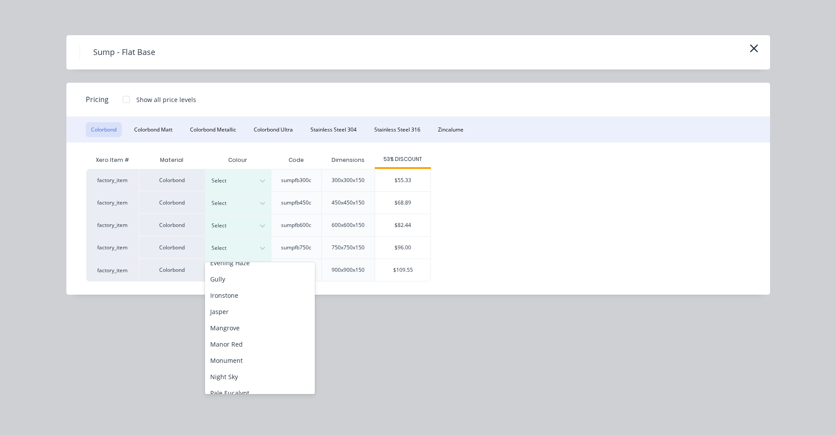
scroll to position [220, 0]
click at [244, 378] on div "Surfmist" at bounding box center [260, 377] width 110 height 16
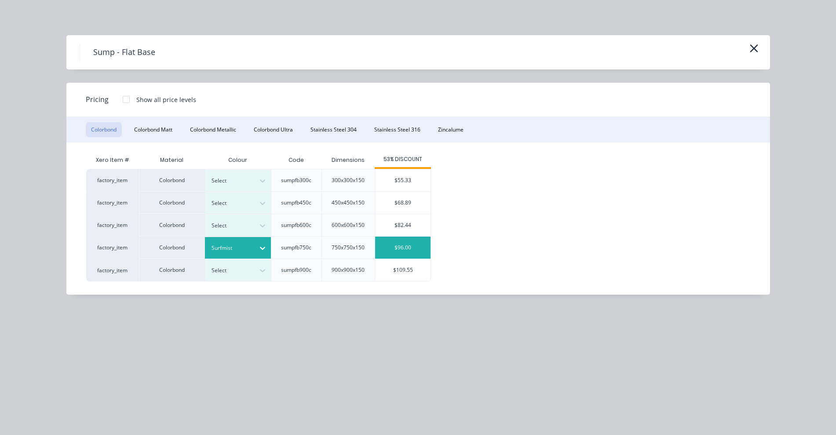
click at [403, 250] on div "$96.00" at bounding box center [402, 248] width 55 height 22
type input "$96.00"
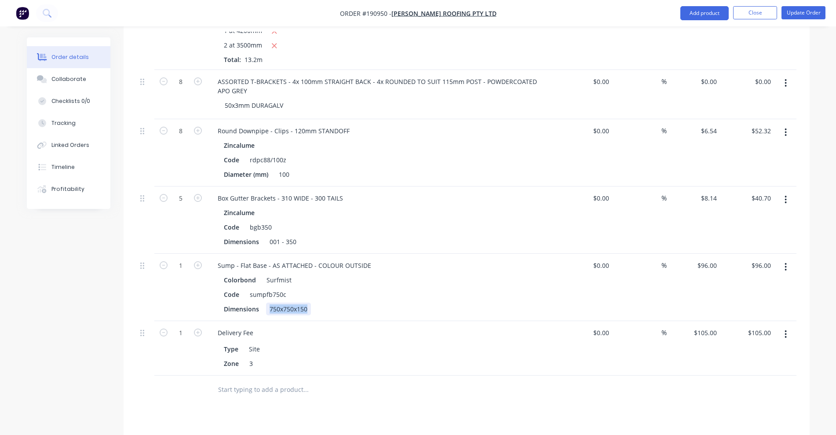
drag, startPoint x: 270, startPoint y: 274, endPoint x: 386, endPoint y: 274, distance: 116.1
click at [386, 303] on div "Dimensions 750x750x150" at bounding box center [381, 309] width 322 height 13
paste div
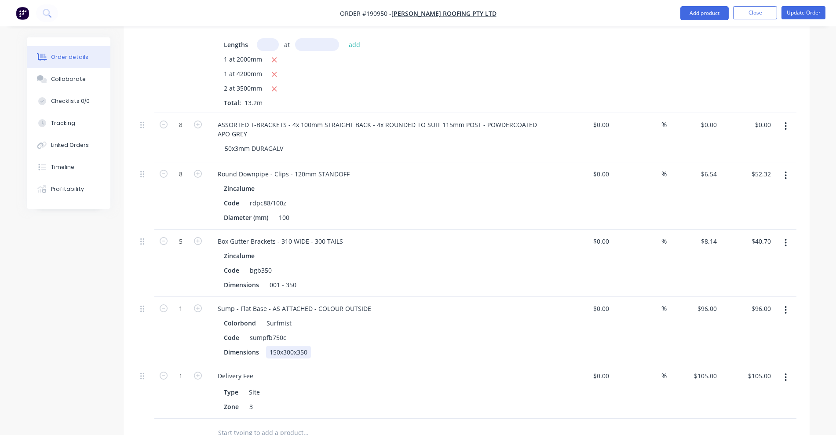
scroll to position [715, 0]
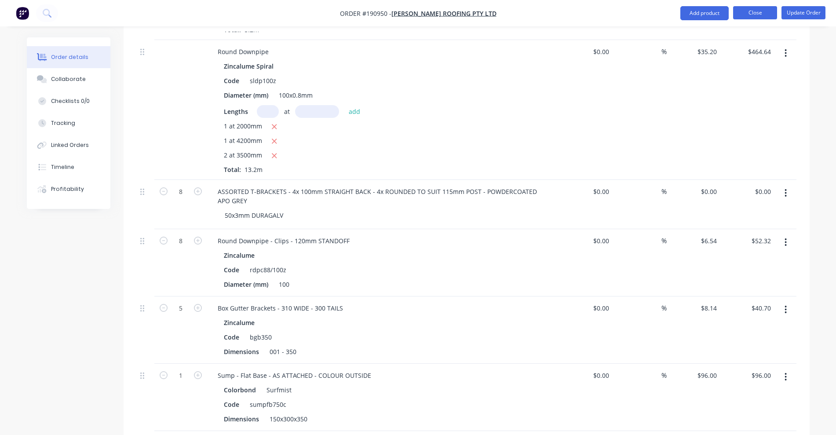
click at [759, 9] on button "Close" at bounding box center [755, 12] width 44 height 13
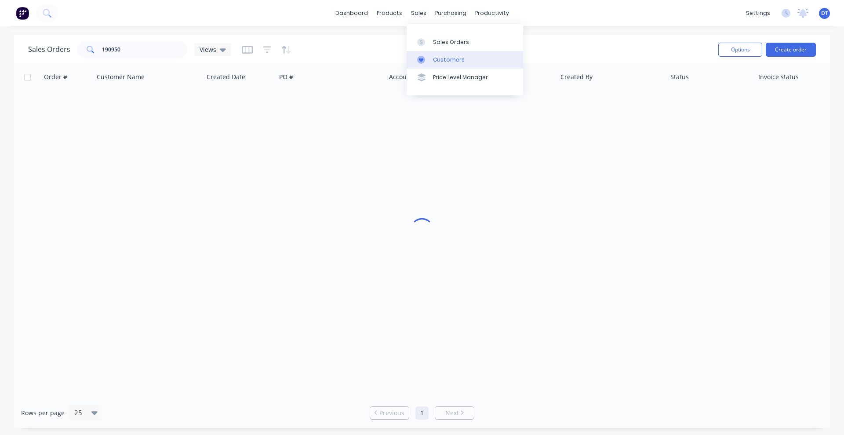
click at [434, 54] on link "Customers" at bounding box center [465, 60] width 117 height 18
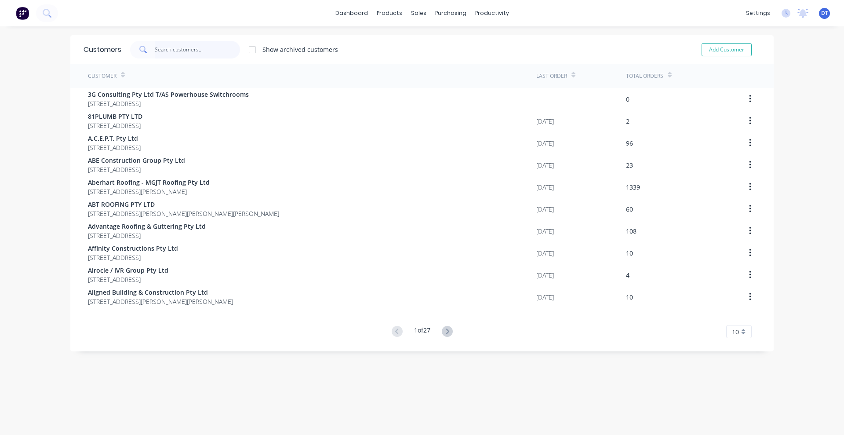
click at [181, 55] on input "text" at bounding box center [198, 50] width 86 height 18
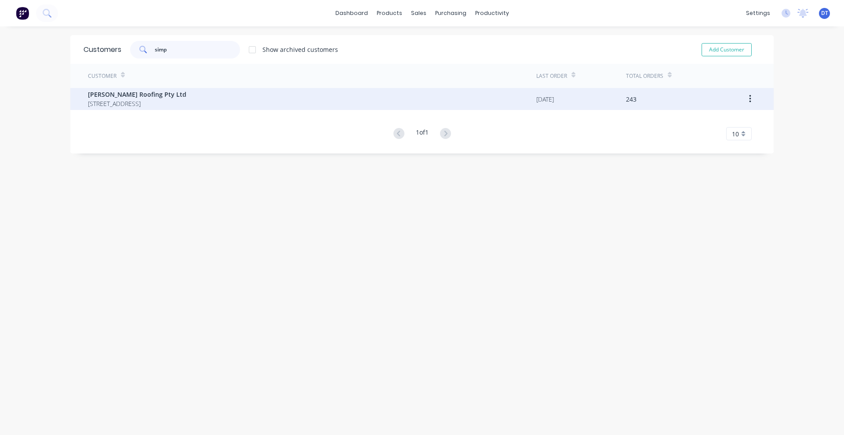
type input "simp"
click at [167, 91] on span "[PERSON_NAME] Roofing Pty Ltd" at bounding box center [137, 94] width 98 height 9
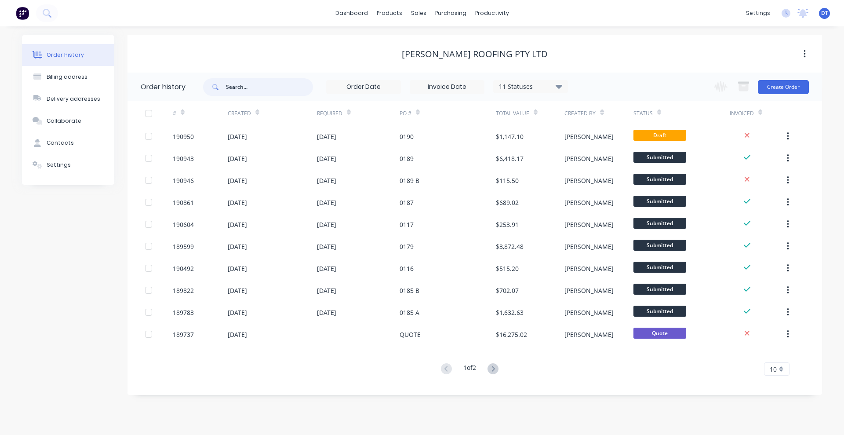
click at [246, 91] on input "text" at bounding box center [269, 87] width 87 height 18
type input "rounded t"
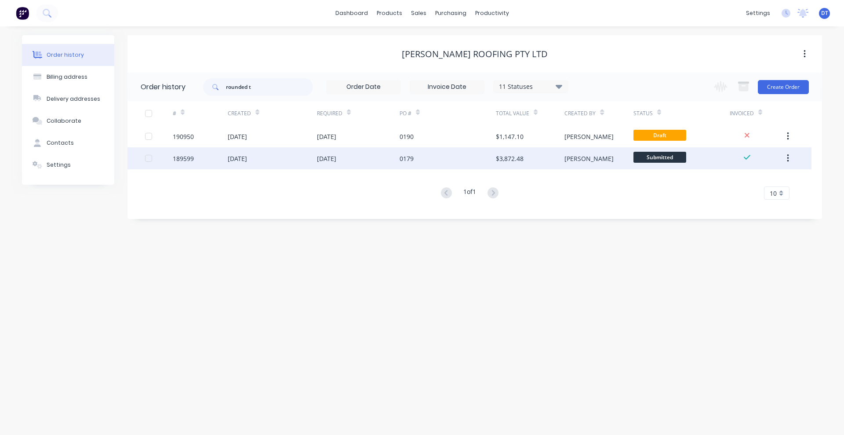
click at [355, 155] on div "[DATE]" at bounding box center [358, 158] width 83 height 22
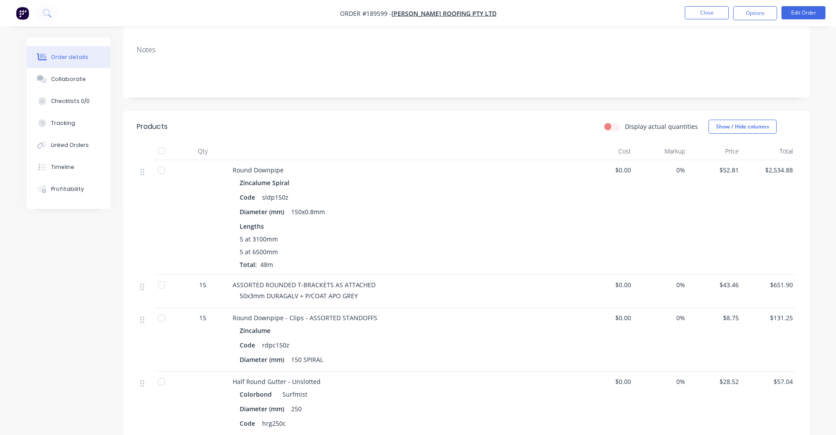
scroll to position [165, 0]
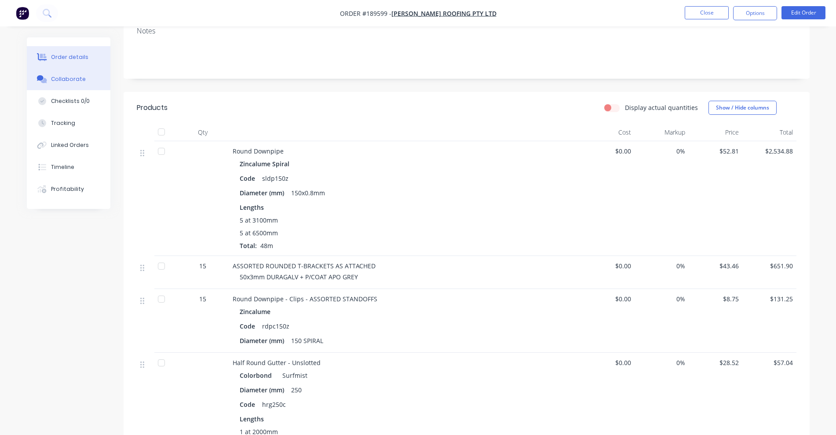
click at [64, 78] on div "Collaborate" at bounding box center [68, 79] width 35 height 8
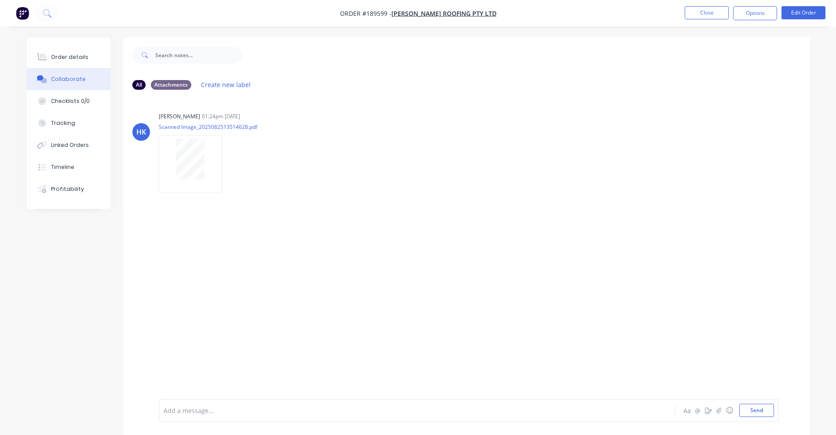
click at [711, 5] on nav "Order #189599 - [PERSON_NAME] Roofing Pty Ltd Close Options Edit Order" at bounding box center [418, 13] width 836 height 26
click at [708, 18] on button "Close" at bounding box center [707, 12] width 44 height 13
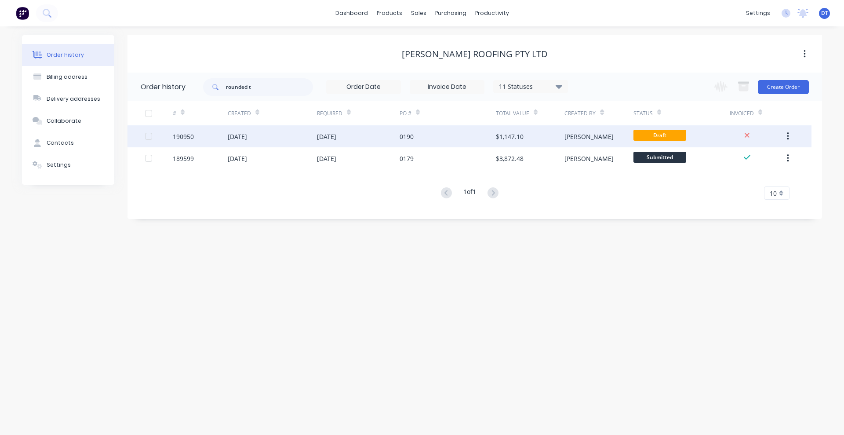
click at [540, 142] on div "$1,147.10" at bounding box center [530, 136] width 69 height 22
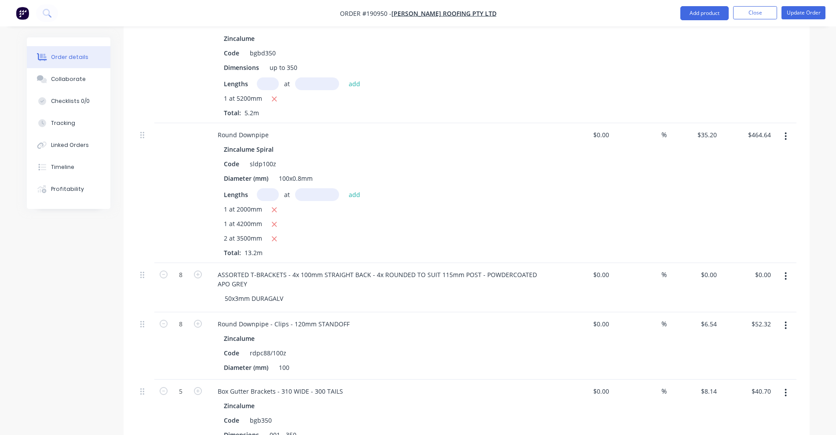
scroll to position [660, 0]
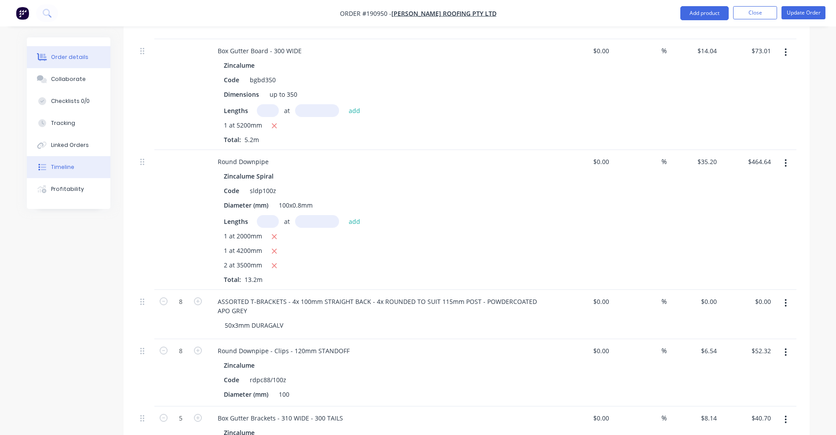
click at [78, 161] on button "Timeline" at bounding box center [69, 167] width 84 height 22
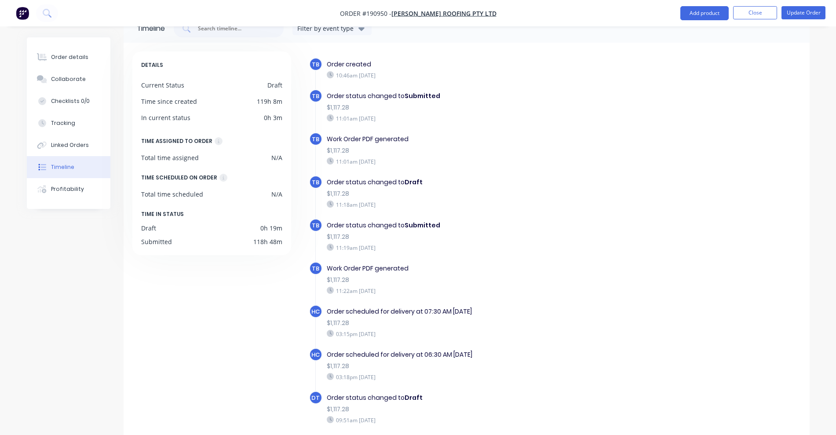
scroll to position [5, 0]
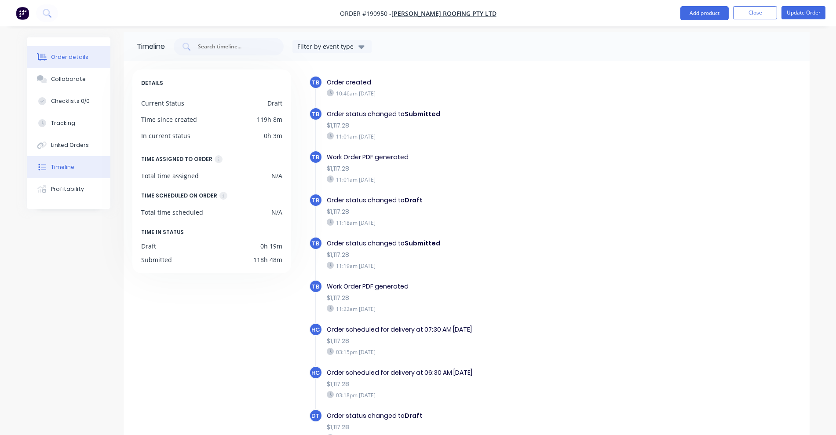
click at [69, 64] on button "Order details" at bounding box center [69, 57] width 84 height 22
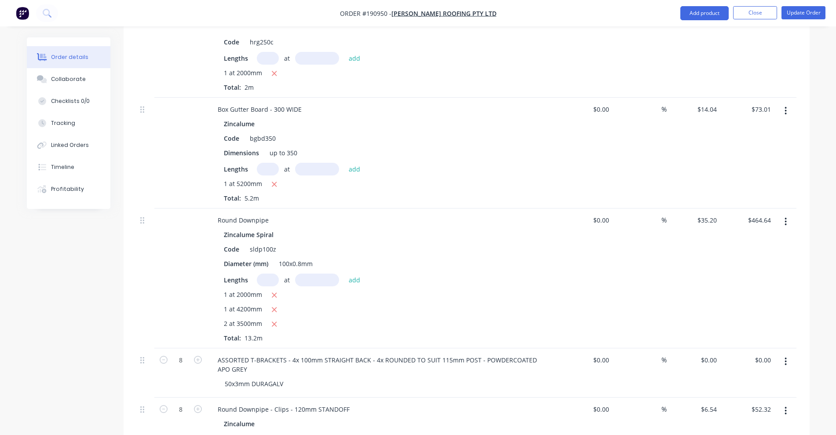
scroll to position [610, 0]
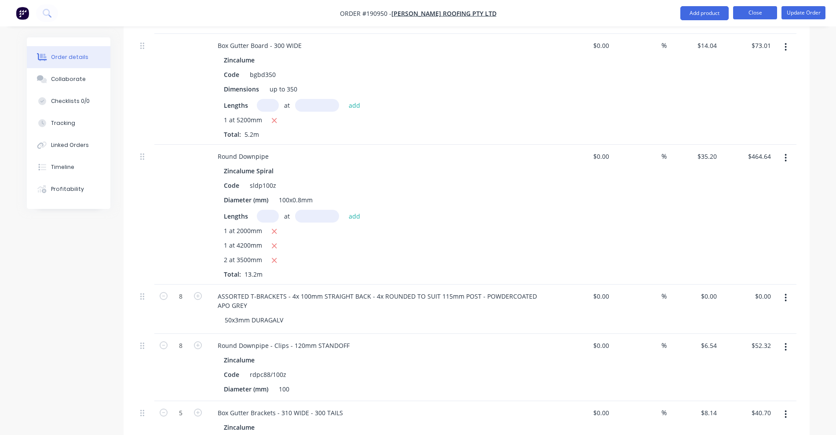
click at [756, 17] on button "Close" at bounding box center [755, 12] width 44 height 13
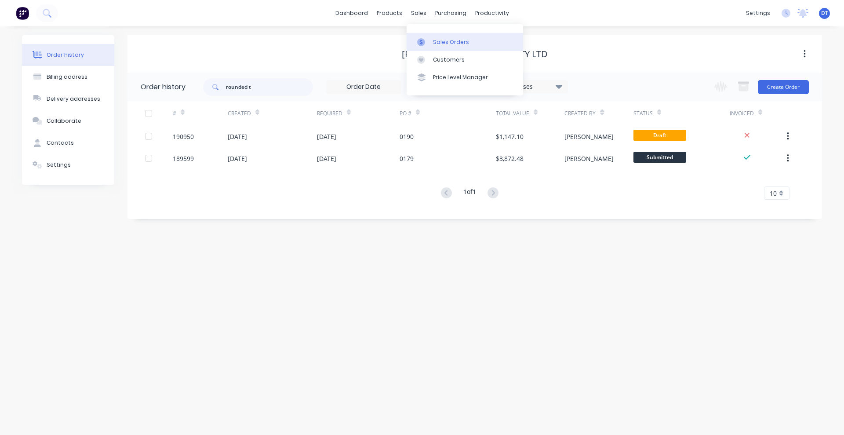
click at [429, 36] on link "Sales Orders" at bounding box center [465, 42] width 117 height 18
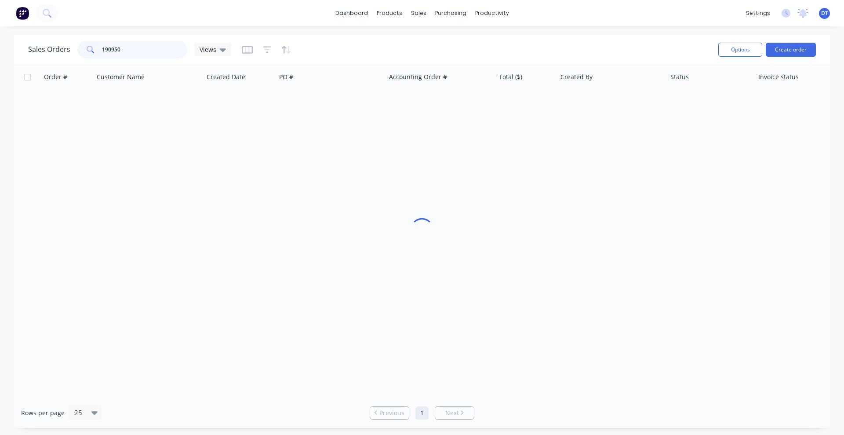
click at [143, 51] on input "190950" at bounding box center [145, 50] width 86 height 18
type input "191217"
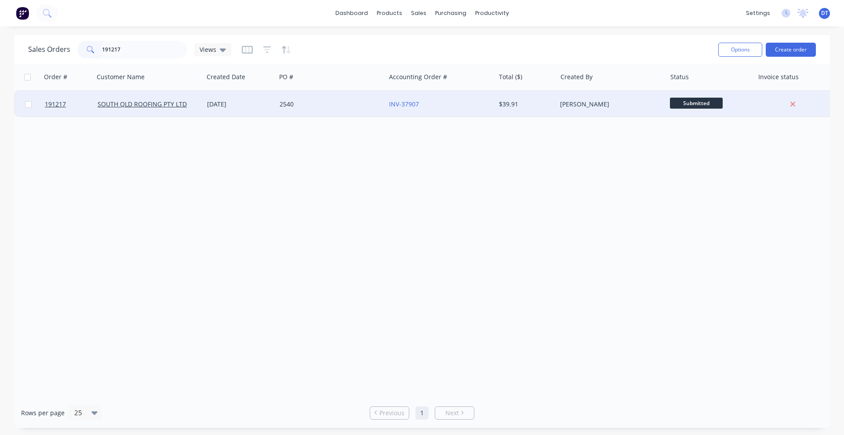
click at [355, 103] on div "2540" at bounding box center [329, 104] width 98 height 9
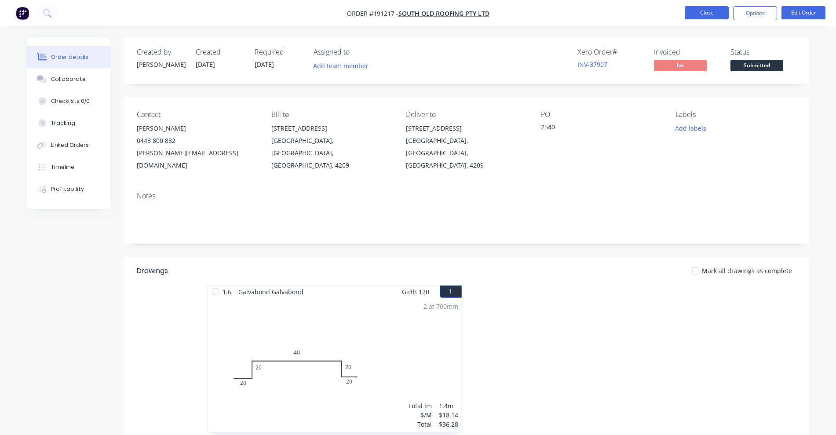
click at [709, 13] on button "Close" at bounding box center [707, 12] width 44 height 13
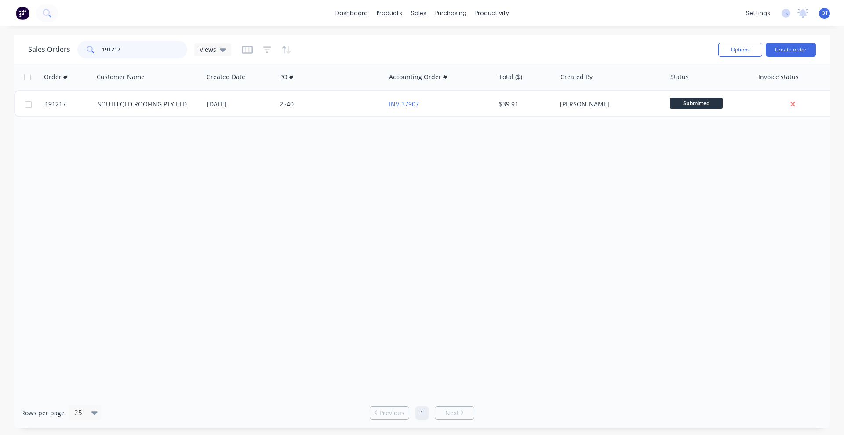
drag, startPoint x: 131, startPoint y: 53, endPoint x: 83, endPoint y: 50, distance: 48.4
click at [83, 50] on div "191217" at bounding box center [132, 50] width 110 height 18
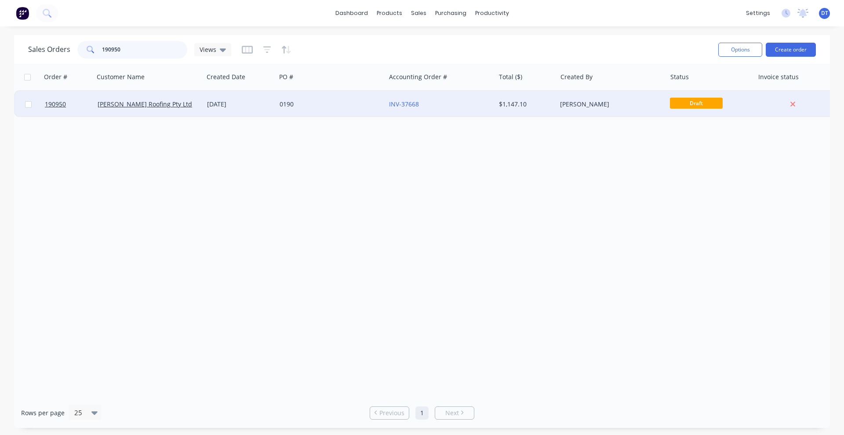
type input "190950"
click at [375, 112] on div "0190" at bounding box center [330, 104] width 109 height 26
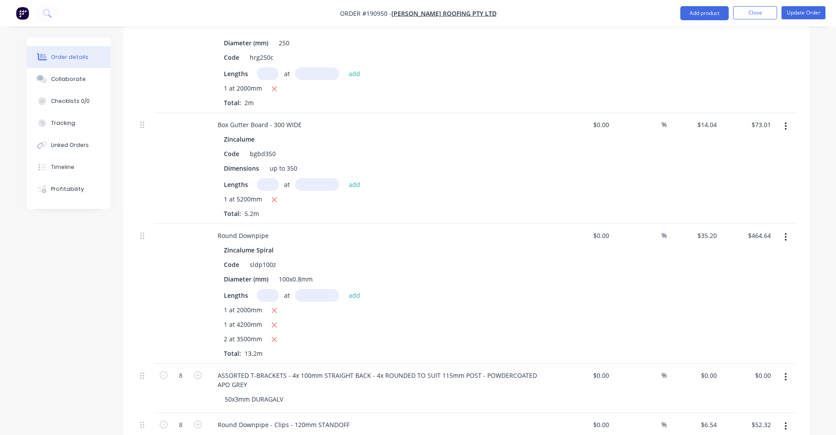
scroll to position [550, 0]
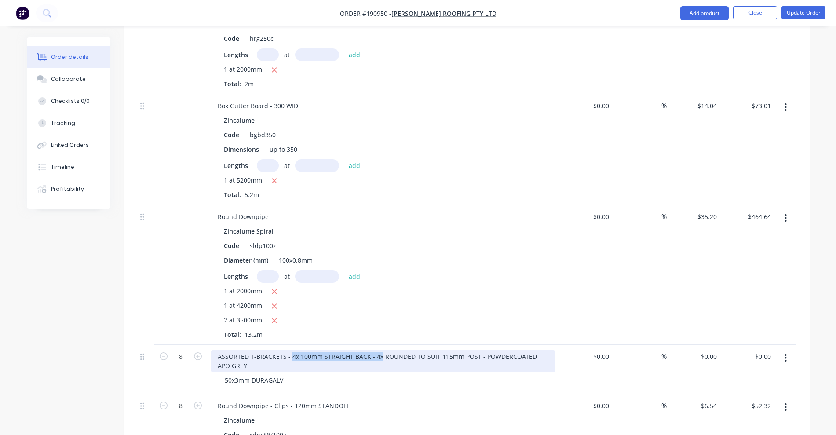
drag, startPoint x: 379, startPoint y: 321, endPoint x: 290, endPoint y: 320, distance: 89.3
click at [290, 350] on div "ASSORTED T-BRACKETS - 4x 100mm STRAIGHT BACK - 4x ROUNDED TO SUIT 115mm POST - …" at bounding box center [383, 361] width 345 height 22
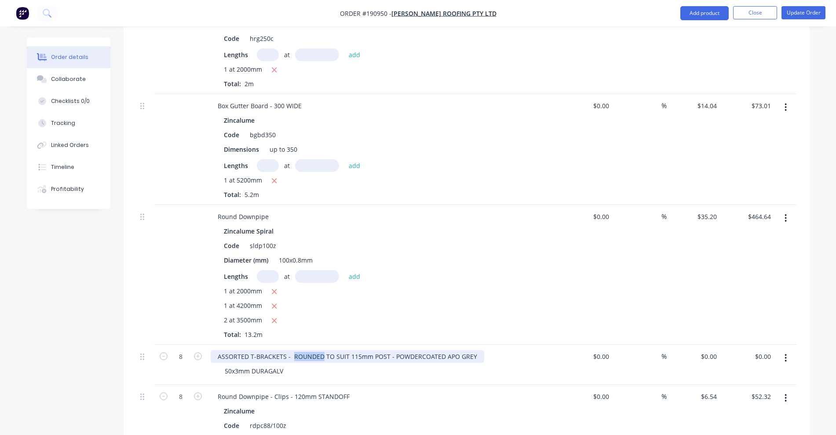
drag, startPoint x: 319, startPoint y: 319, endPoint x: 291, endPoint y: 320, distance: 28.6
click at [291, 350] on div "ASSORTED T-BRACKETS - ROUNDED TO SUIT 115mm POST - POWDERCOATED APO GREY" at bounding box center [348, 356] width 274 height 13
click at [277, 350] on div "ASSORTED ROUNDED T-BRACKETS - TO SUIT 115mm POST - POWDERCOATED APO GREY" at bounding box center [348, 356] width 274 height 13
click at [281, 350] on div "ASSORTED ROUNDED T-BRACKETS - TO SUIT 115mm POST - POWDERCOATED APO GREY" at bounding box center [348, 356] width 274 height 13
drag, startPoint x: 317, startPoint y: 320, endPoint x: 387, endPoint y: 319, distance: 69.9
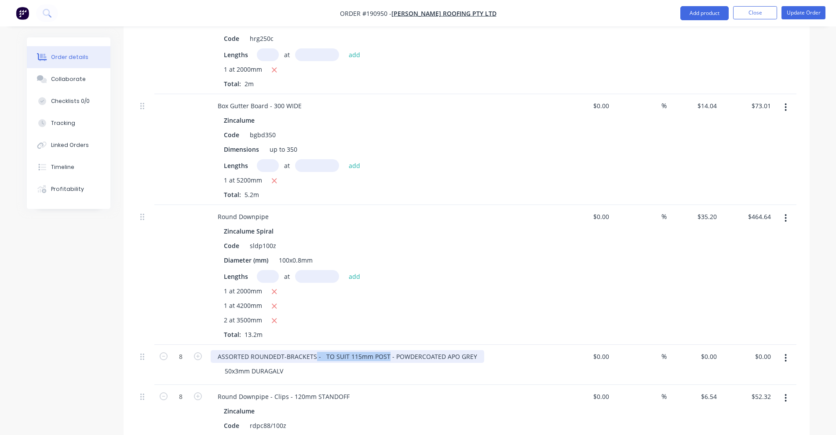
click at [387, 350] on div "ASSORTED ROUNDED T-BRACKETS - TO SUIT 115mm POST - POWDERCOATED APO GREY" at bounding box center [348, 356] width 274 height 13
click at [491, 286] on div "1 at 2000mm 1 at 4200mm 2 at 3500mm Total: 13.2m" at bounding box center [383, 312] width 318 height 53
click at [706, 345] on div "0 $0.00" at bounding box center [694, 365] width 54 height 40
type input "$43.46"
type input "$347.68"
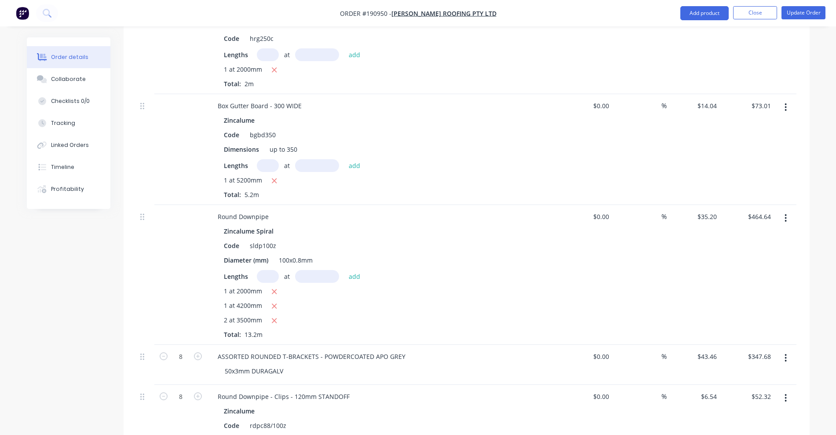
click at [708, 283] on div "$35.20 $35.20" at bounding box center [694, 275] width 54 height 140
click at [792, 16] on button "Update Order" at bounding box center [803, 12] width 44 height 13
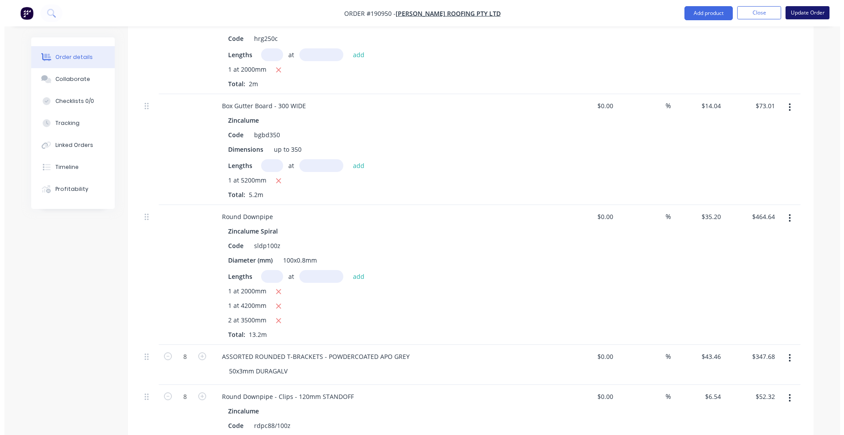
scroll to position [0, 0]
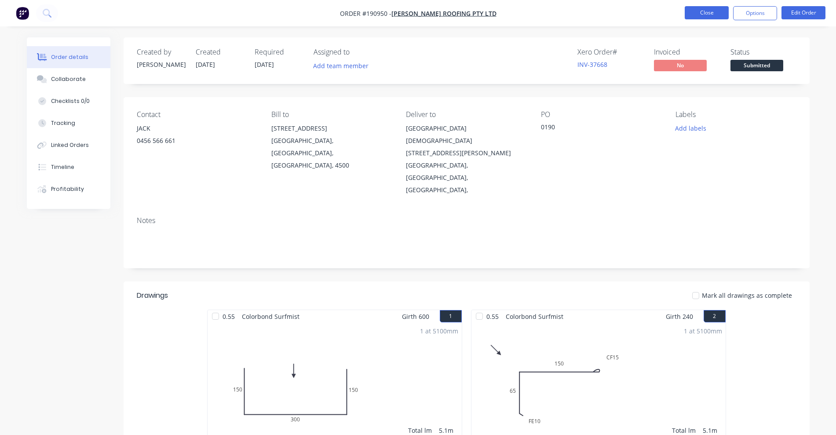
click at [708, 11] on button "Close" at bounding box center [707, 12] width 44 height 13
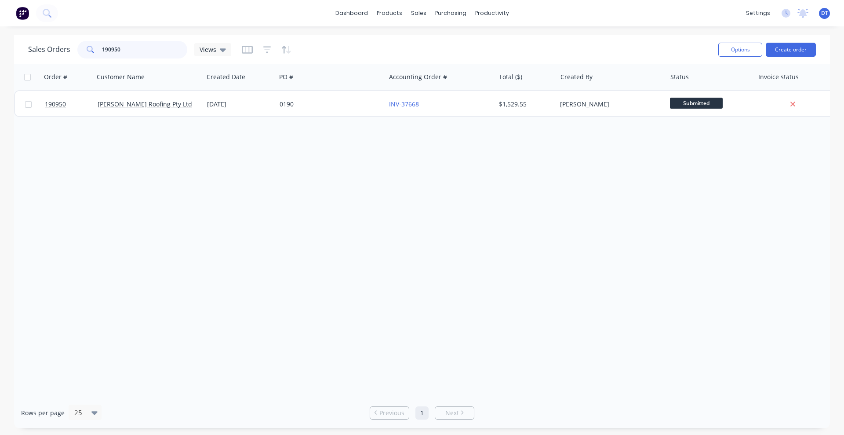
drag, startPoint x: 120, startPoint y: 45, endPoint x: 71, endPoint y: 47, distance: 49.7
click at [71, 47] on div "Sales Orders 190950 Views" at bounding box center [129, 50] width 203 height 18
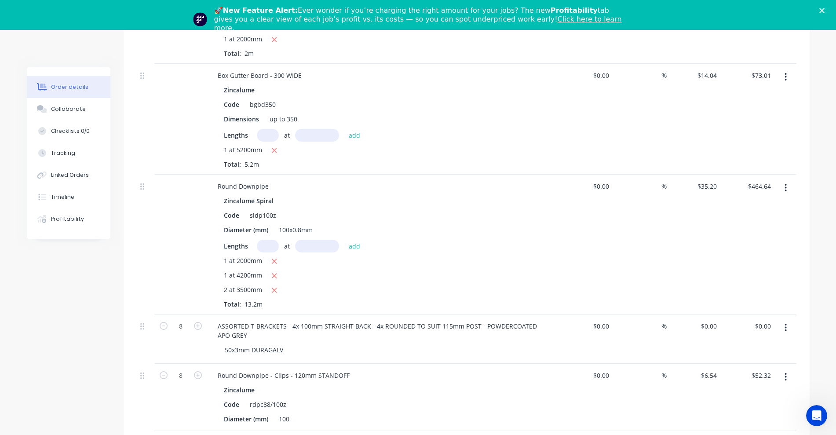
click at [824, 12] on icon "Close" at bounding box center [821, 10] width 5 height 5
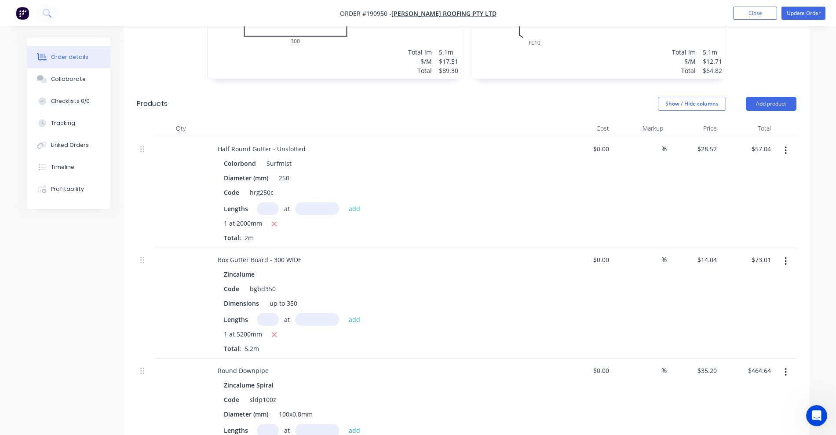
scroll to position [335, 0]
